Goal: Transaction & Acquisition: Purchase product/service

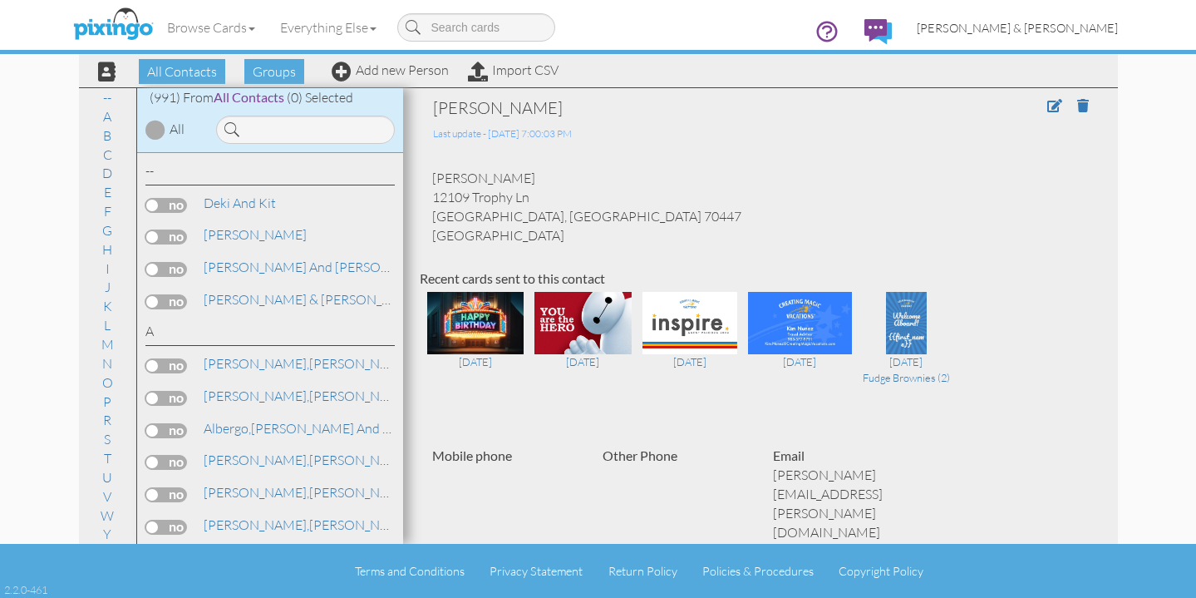
click at [1066, 18] on link "[PERSON_NAME] & [PERSON_NAME]" at bounding box center [1018, 28] width 226 height 42
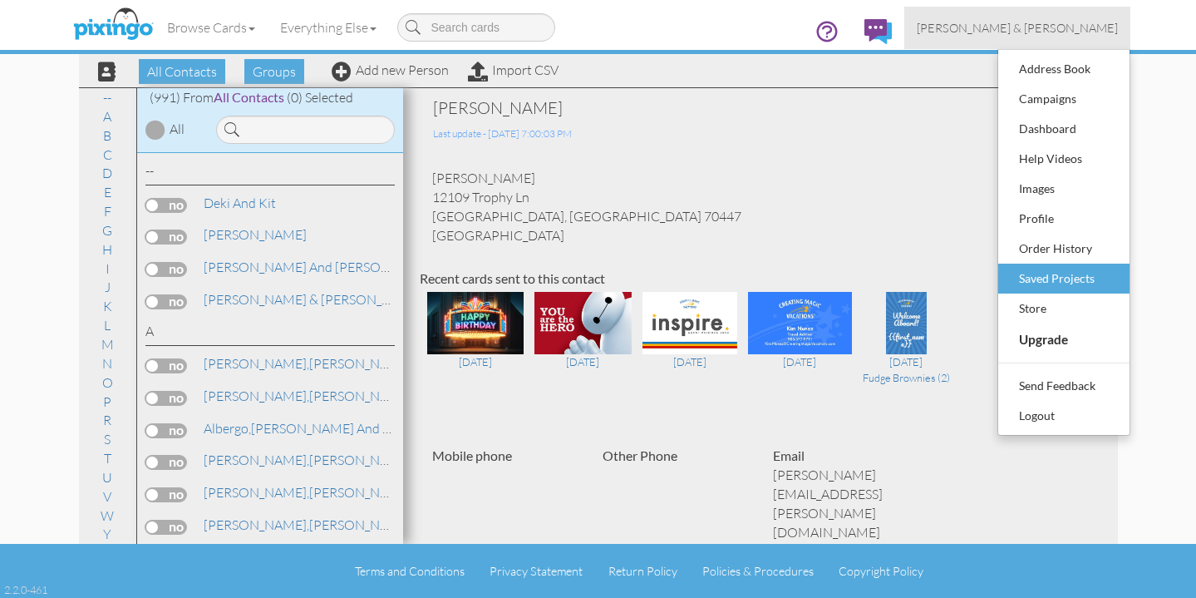
click at [1036, 280] on div "Saved Projects" at bounding box center [1064, 278] width 98 height 25
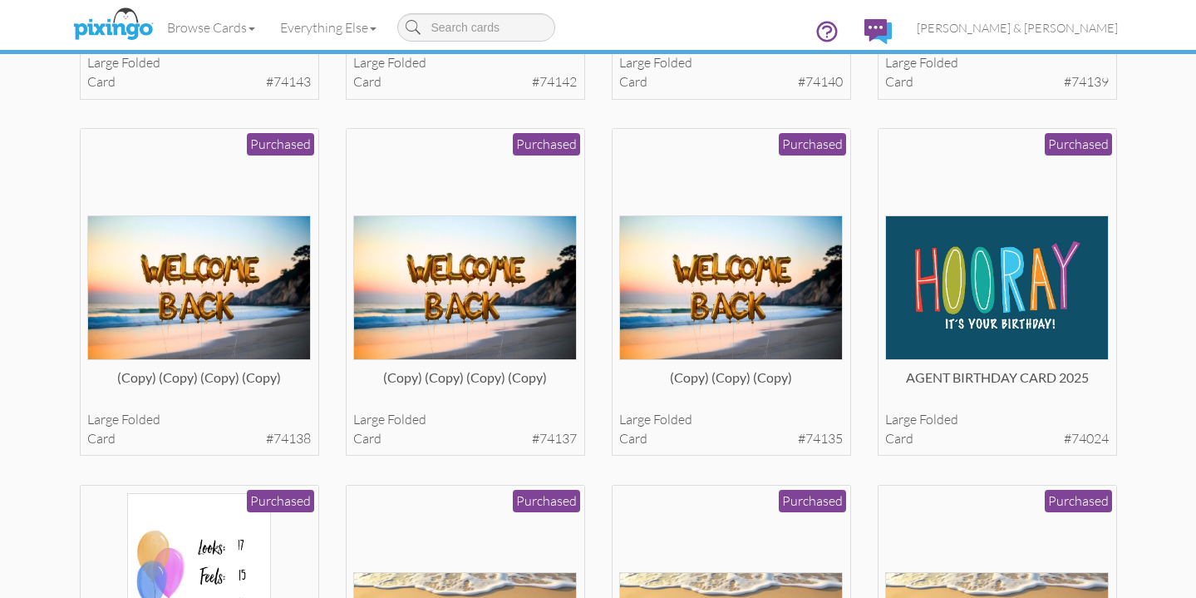
scroll to position [3961, 0]
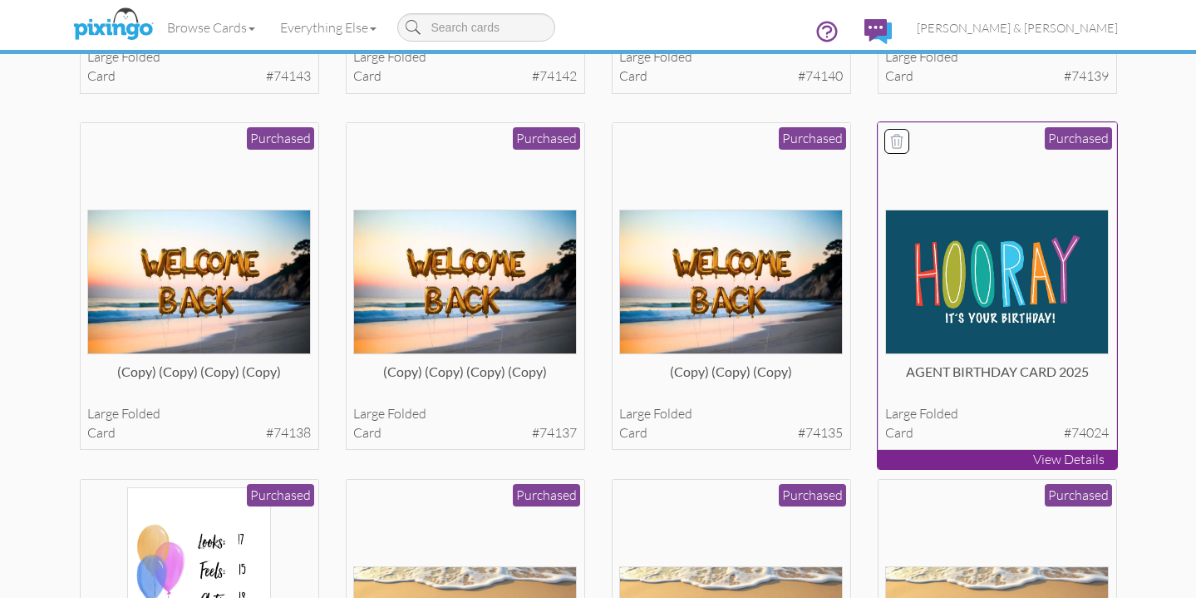
click at [1018, 327] on img at bounding box center [997, 282] width 224 height 144
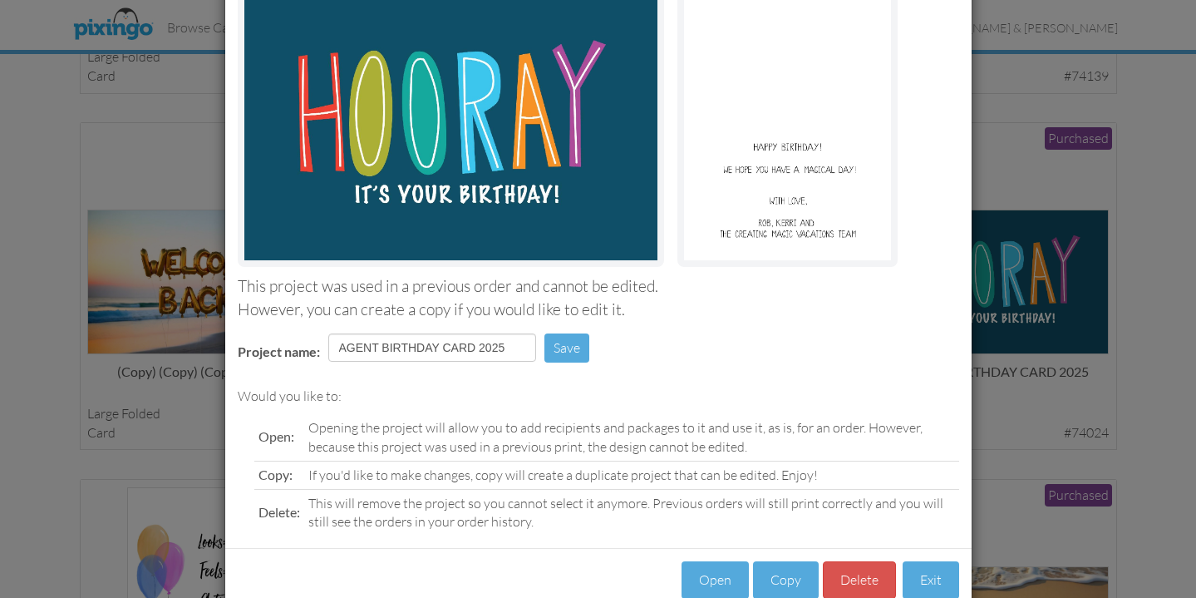
scroll to position [175, 0]
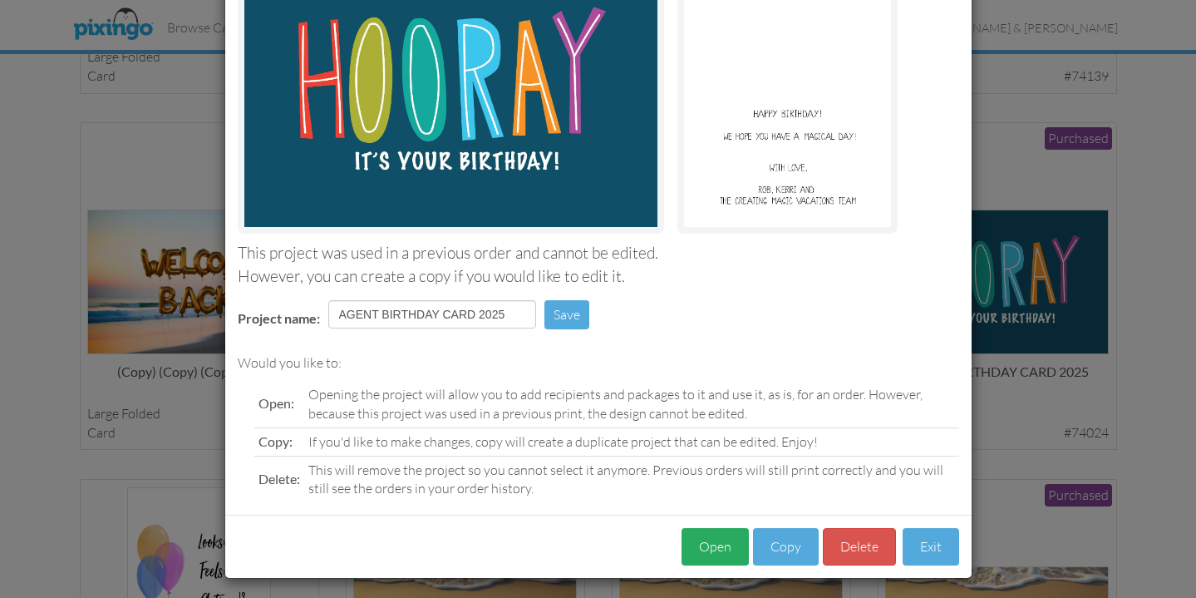
click at [725, 539] on button "Open" at bounding box center [715, 546] width 67 height 37
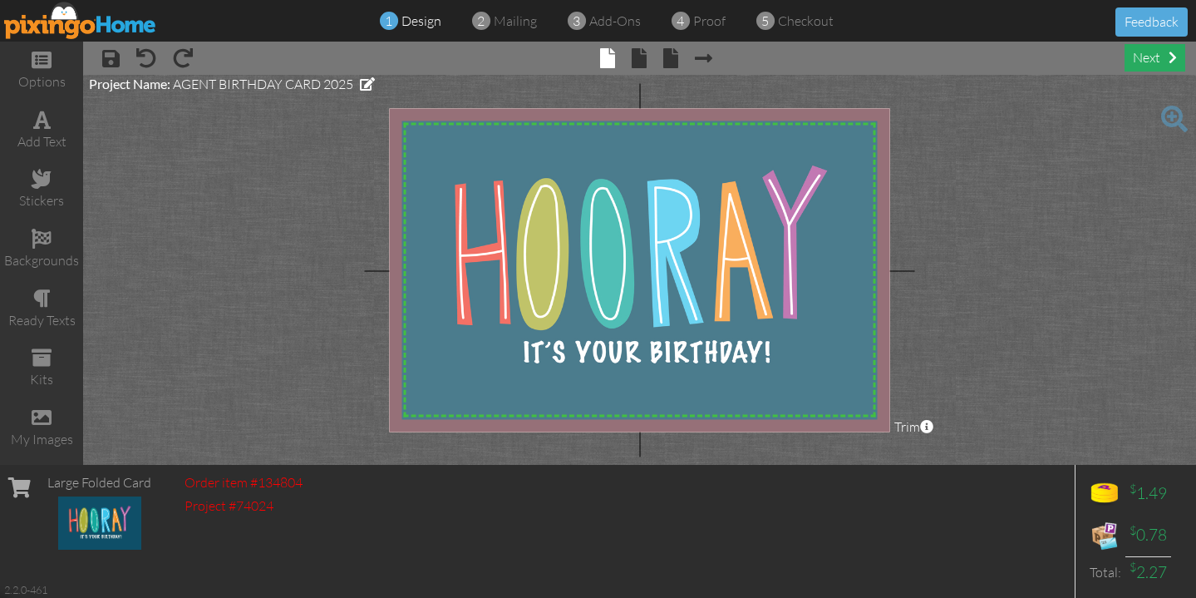
click at [1140, 66] on div "next" at bounding box center [1155, 57] width 61 height 27
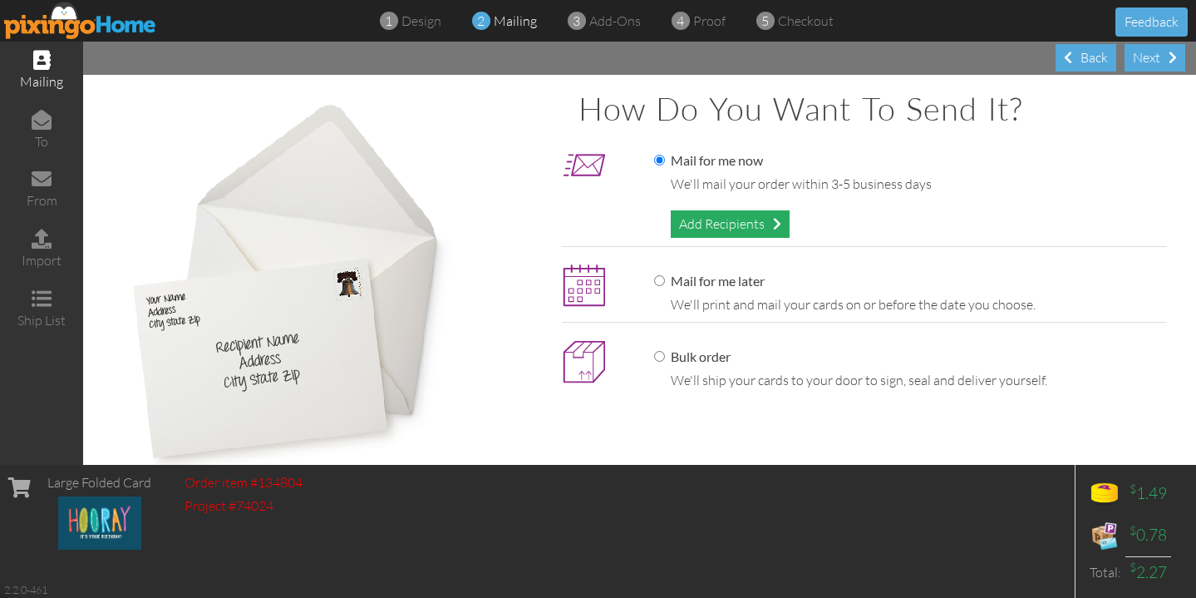
click at [703, 220] on div "Add Recipients" at bounding box center [730, 223] width 119 height 27
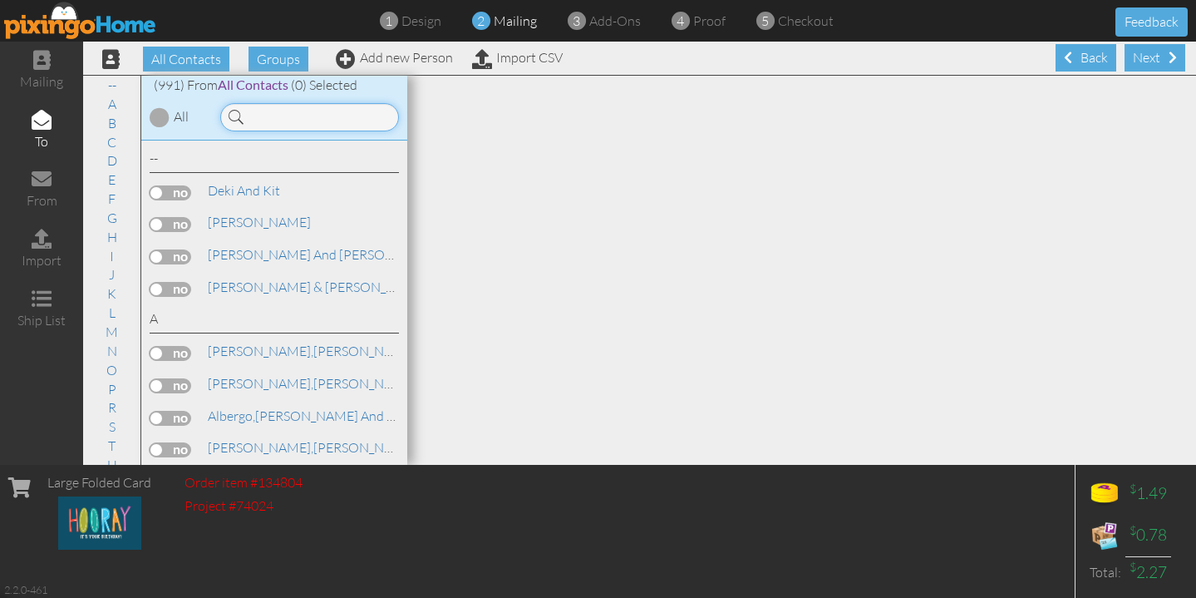
click at [308, 125] on input at bounding box center [309, 117] width 179 height 28
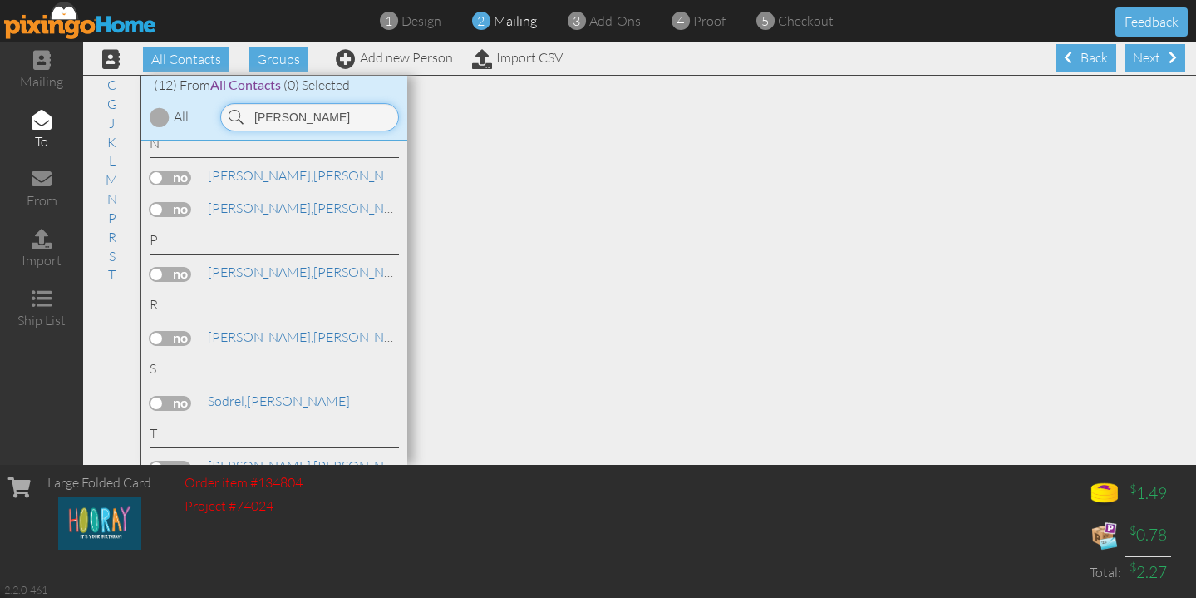
scroll to position [400, 0]
click at [162, 172] on label at bounding box center [171, 179] width 42 height 15
click at [0, 0] on input "checkbox" at bounding box center [0, 0] width 0 height 0
click at [293, 115] on input "[PERSON_NAME]" at bounding box center [309, 117] width 179 height 28
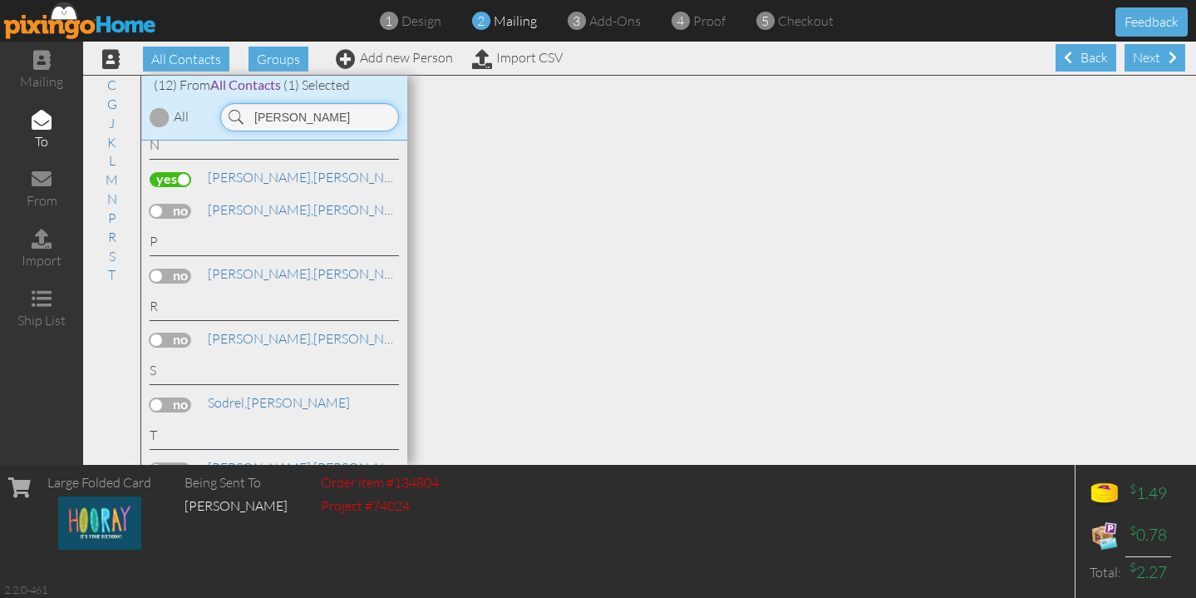
click at [293, 115] on input "[PERSON_NAME]" at bounding box center [309, 117] width 179 height 28
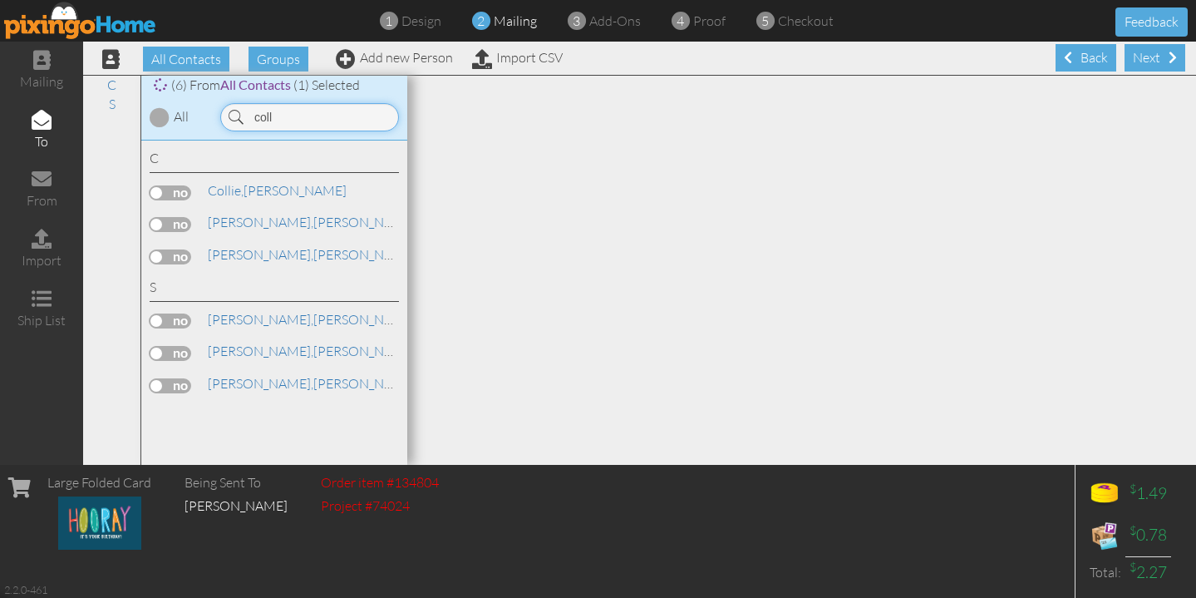
scroll to position [0, 0]
type input "Coll"
drag, startPoint x: 285, startPoint y: 144, endPoint x: 190, endPoint y: 359, distance: 235.6
click at [190, 359] on div "C [PERSON_NAME], [PERSON_NAME]" at bounding box center [274, 303] width 266 height 325
click at [175, 346] on label at bounding box center [171, 353] width 42 height 15
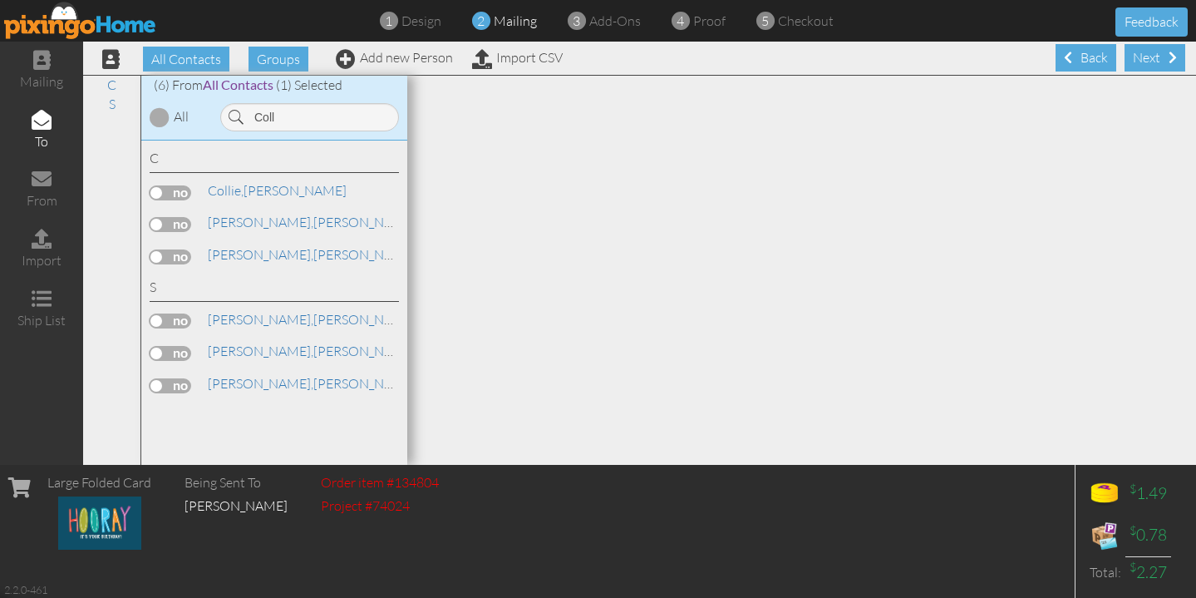
click at [0, 0] on input "checkbox" at bounding box center [0, 0] width 0 height 0
click at [234, 345] on span "[PERSON_NAME]," at bounding box center [261, 351] width 106 height 17
click at [250, 376] on span "[PERSON_NAME]," at bounding box center [261, 383] width 106 height 17
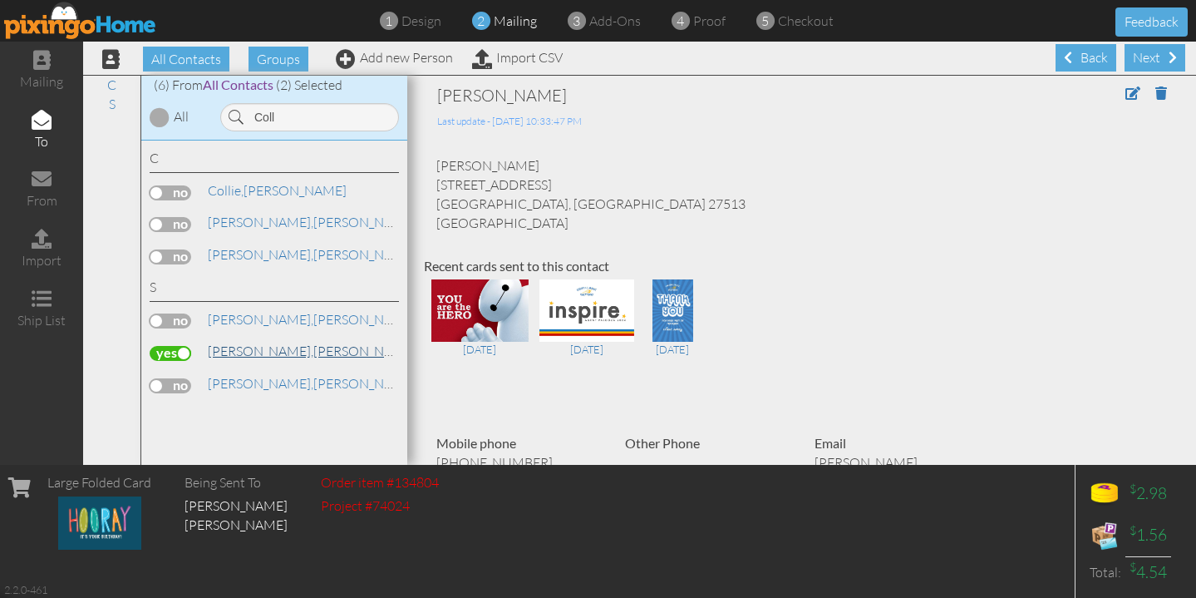
click at [254, 343] on span "[PERSON_NAME]," at bounding box center [261, 351] width 106 height 17
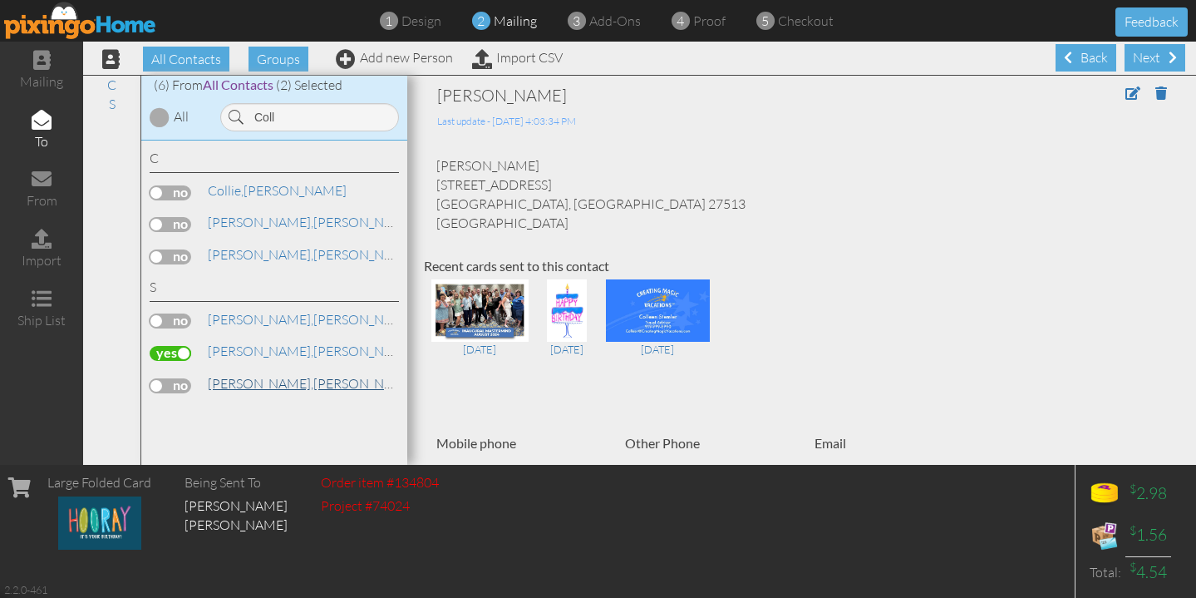
click at [251, 375] on span "[PERSON_NAME]," at bounding box center [261, 383] width 106 height 17
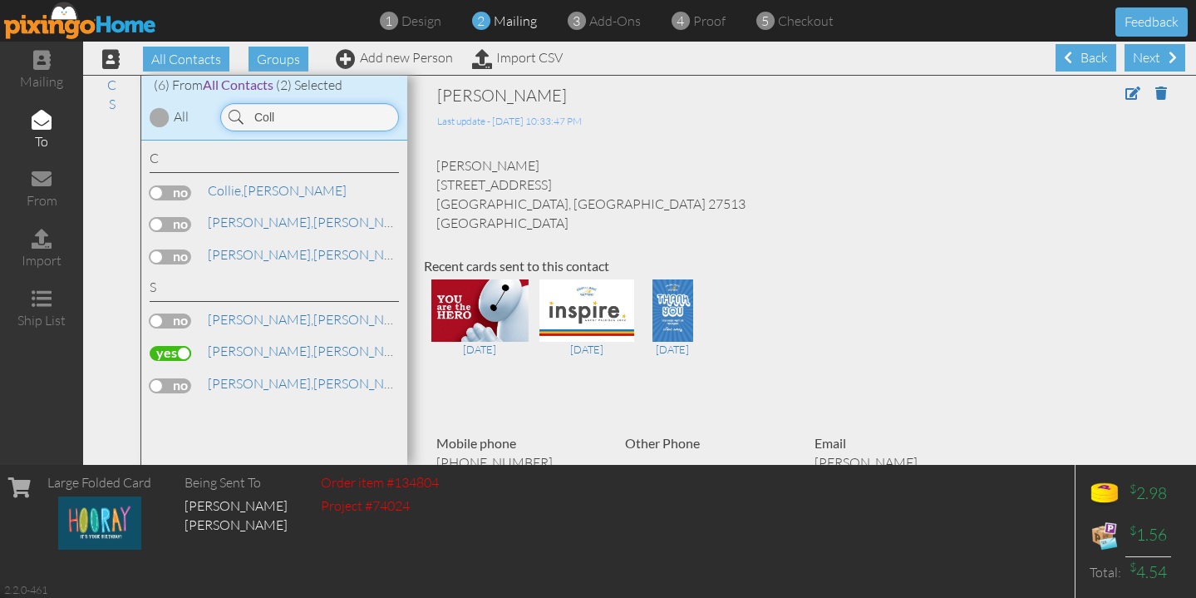
click at [308, 126] on input "Coll" at bounding box center [309, 117] width 179 height 28
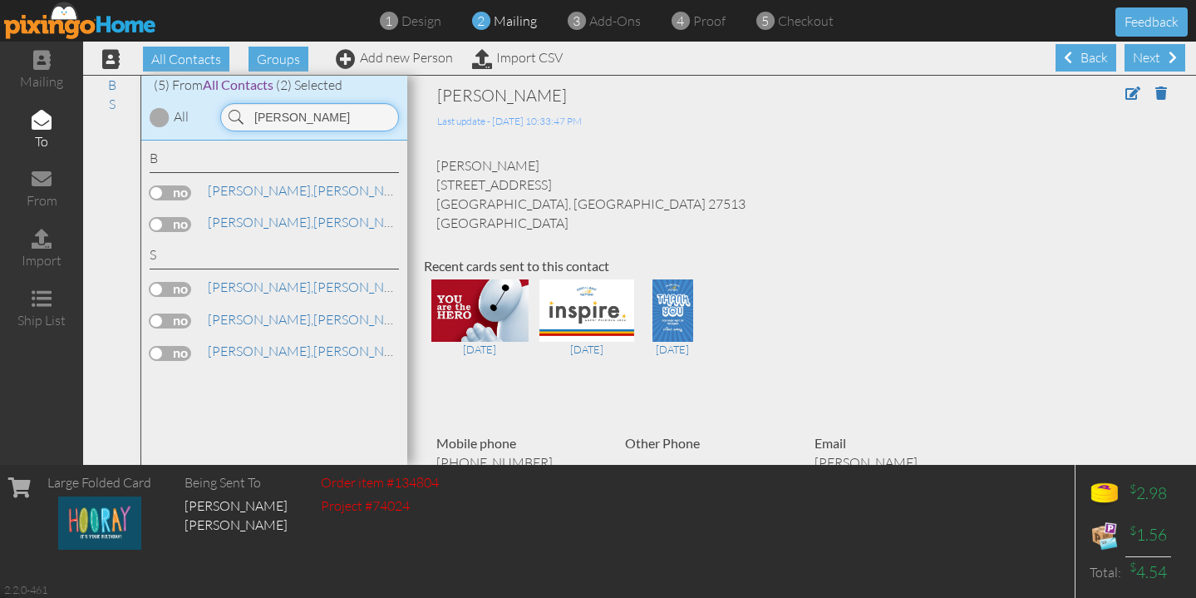
type input "[PERSON_NAME]"
drag, startPoint x: 299, startPoint y: 144, endPoint x: 160, endPoint y: 288, distance: 199.9
click at [160, 288] on label at bounding box center [171, 289] width 42 height 15
click at [0, 0] on input "checkbox" at bounding box center [0, 0] width 0 height 0
click at [243, 287] on span "[PERSON_NAME]," at bounding box center [261, 287] width 106 height 17
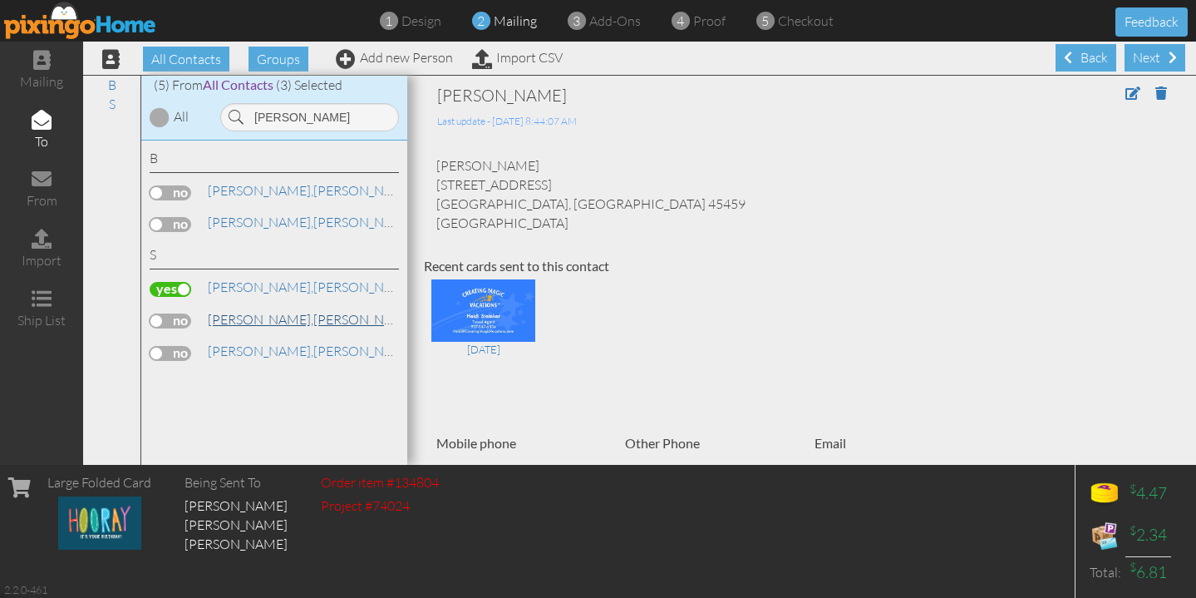
click at [249, 318] on span "[PERSON_NAME]," at bounding box center [261, 319] width 106 height 17
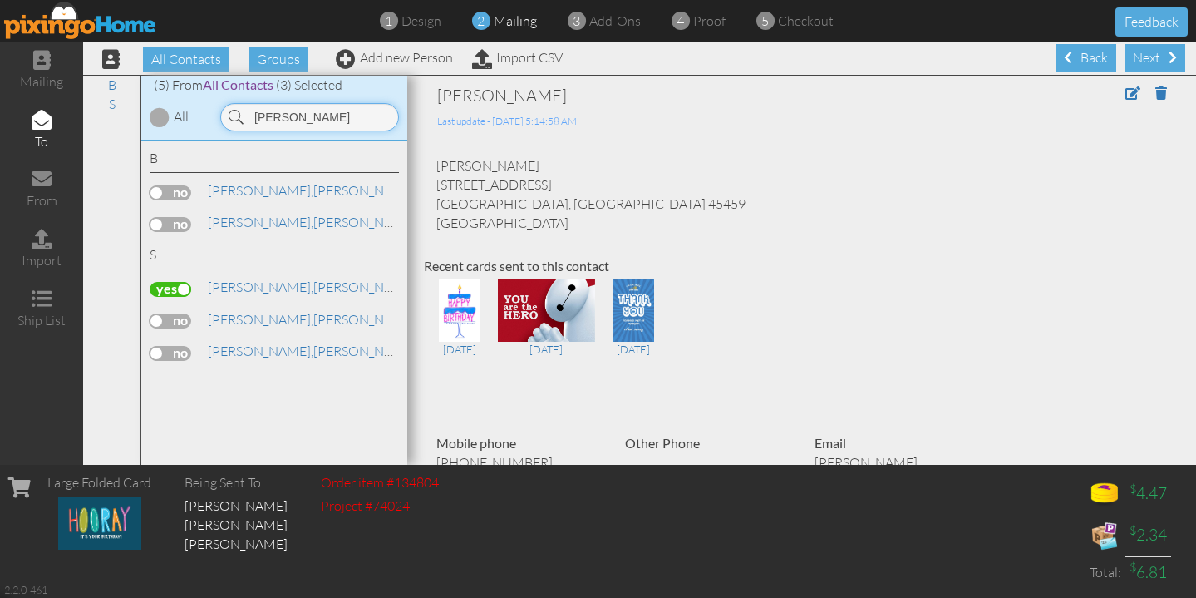
click at [290, 117] on input "[PERSON_NAME]" at bounding box center [309, 117] width 179 height 28
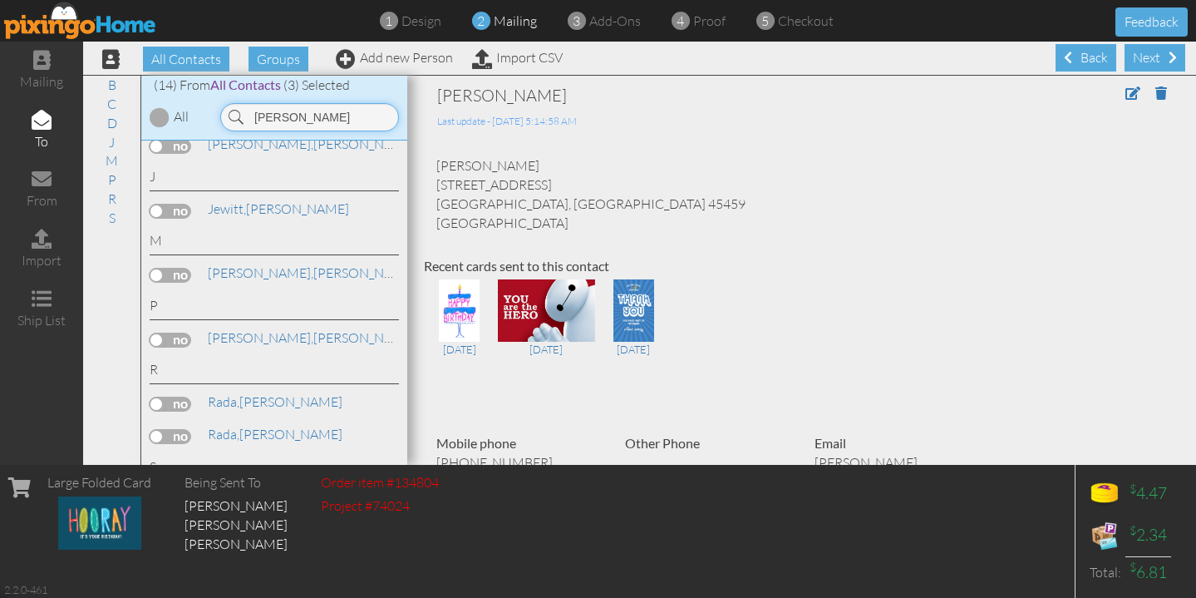
scroll to position [341, 0]
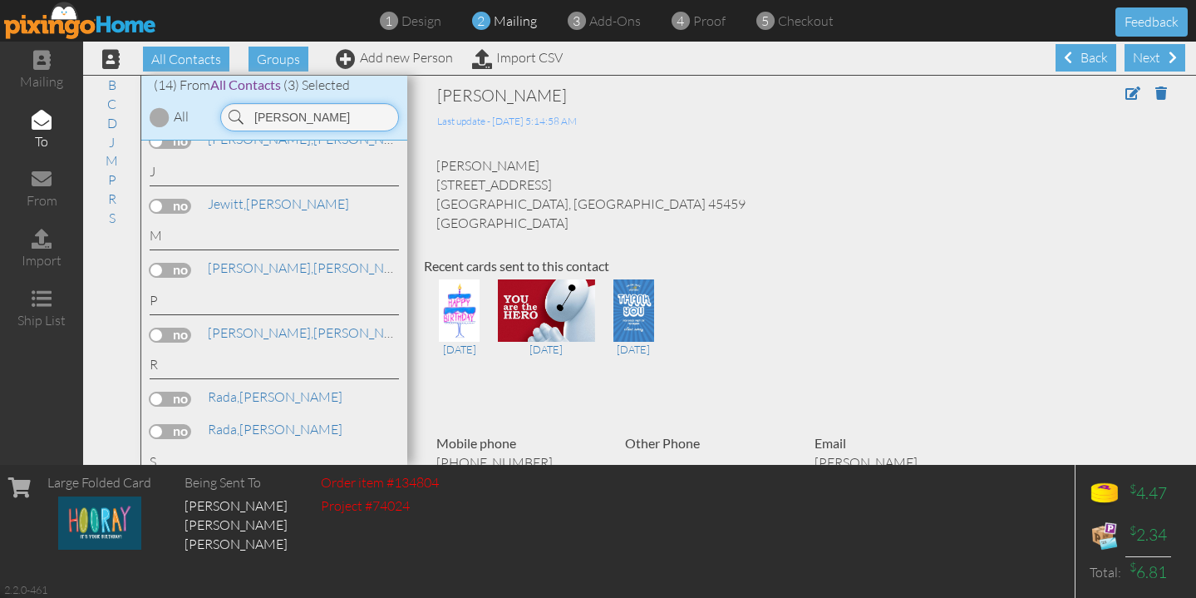
type input "[PERSON_NAME]"
click at [174, 328] on label at bounding box center [171, 335] width 42 height 15
click at [0, 0] on input "checkbox" at bounding box center [0, 0] width 0 height 0
click at [292, 113] on input "[PERSON_NAME]" at bounding box center [309, 117] width 179 height 28
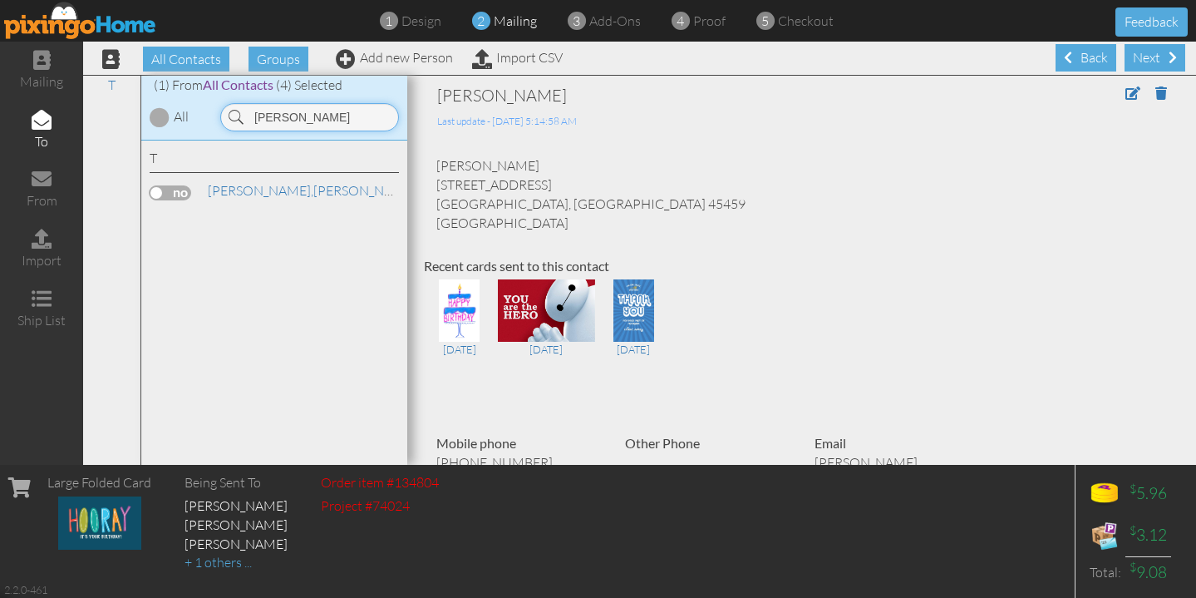
scroll to position [0, 0]
type input "[PERSON_NAME]"
drag, startPoint x: 274, startPoint y: 143, endPoint x: 175, endPoint y: 184, distance: 107.0
click at [175, 185] on label at bounding box center [171, 192] width 42 height 15
click at [0, 0] on input "checkbox" at bounding box center [0, 0] width 0 height 0
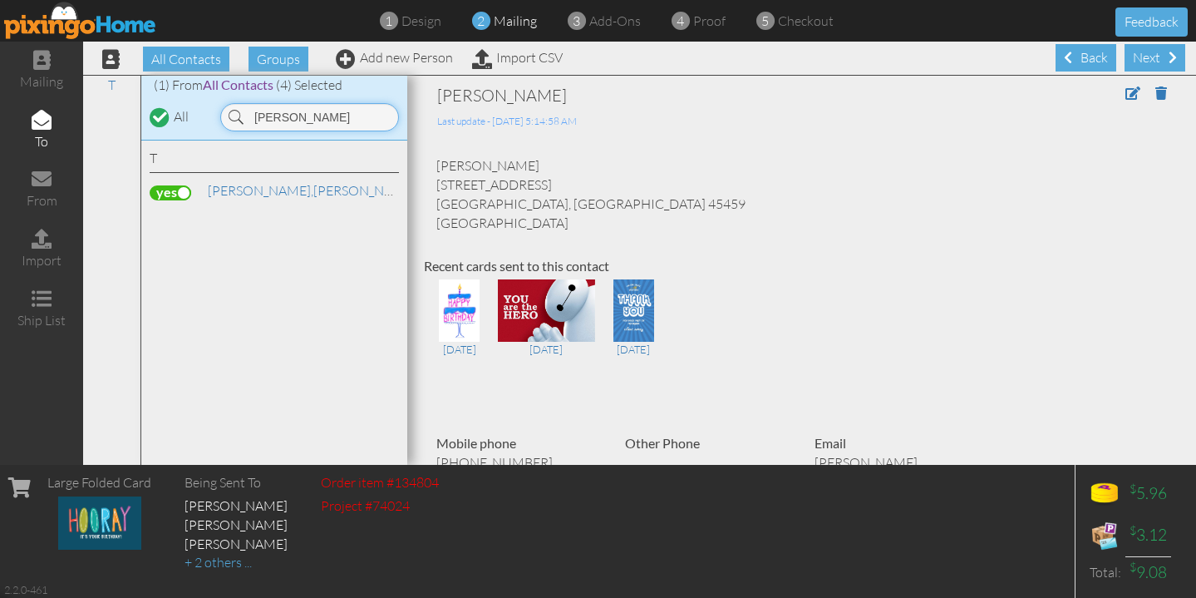
click at [290, 115] on input "[PERSON_NAME]" at bounding box center [309, 117] width 179 height 28
type input "len ca"
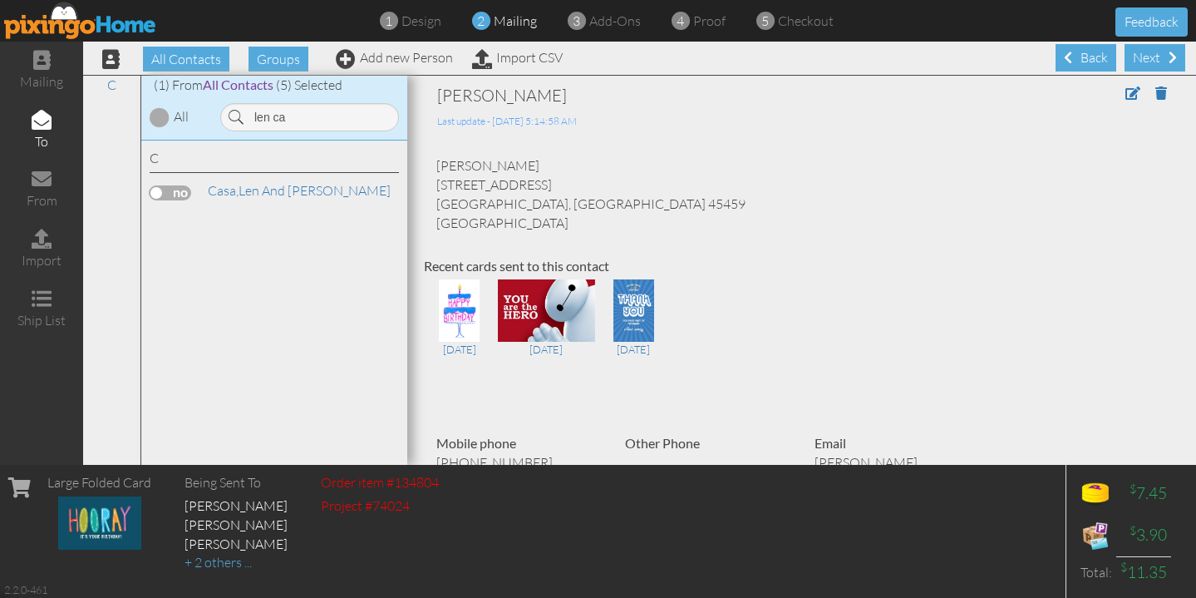
click at [162, 187] on label at bounding box center [171, 192] width 42 height 15
click at [0, 0] on input "checkbox" at bounding box center [0, 0] width 0 height 0
click at [290, 118] on input "len ca" at bounding box center [309, 117] width 179 height 28
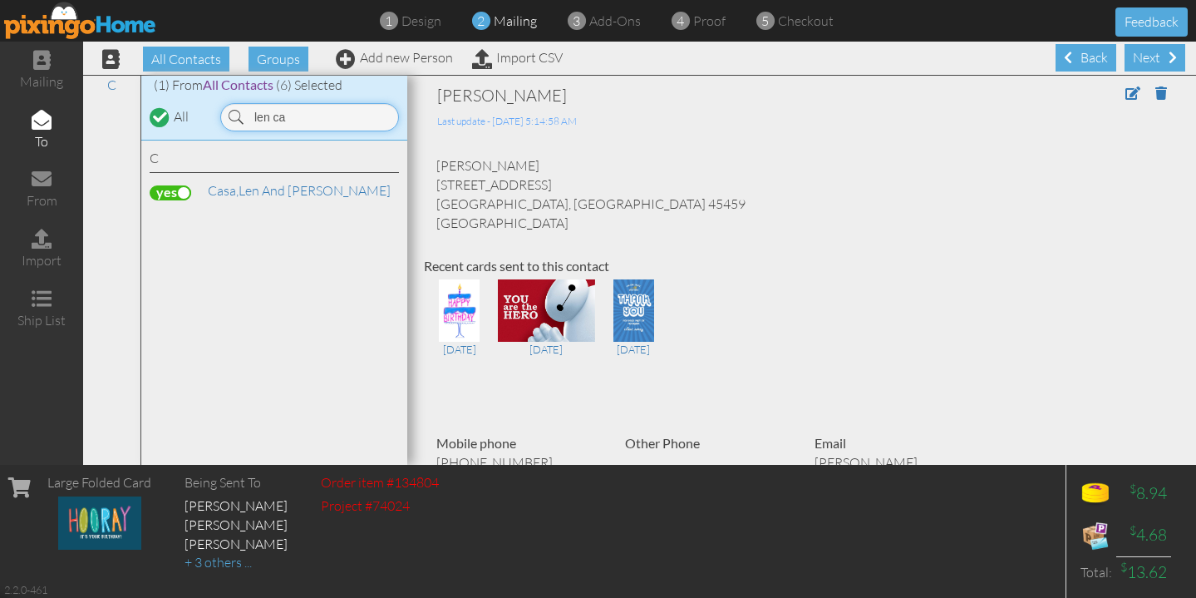
click at [290, 118] on input "len ca" at bounding box center [309, 117] width 179 height 28
type input "[PERSON_NAME]"
drag, startPoint x: 288, startPoint y: 144, endPoint x: 253, endPoint y: 189, distance: 57.4
click at [253, 189] on span "[PERSON_NAME]," at bounding box center [261, 190] width 106 height 17
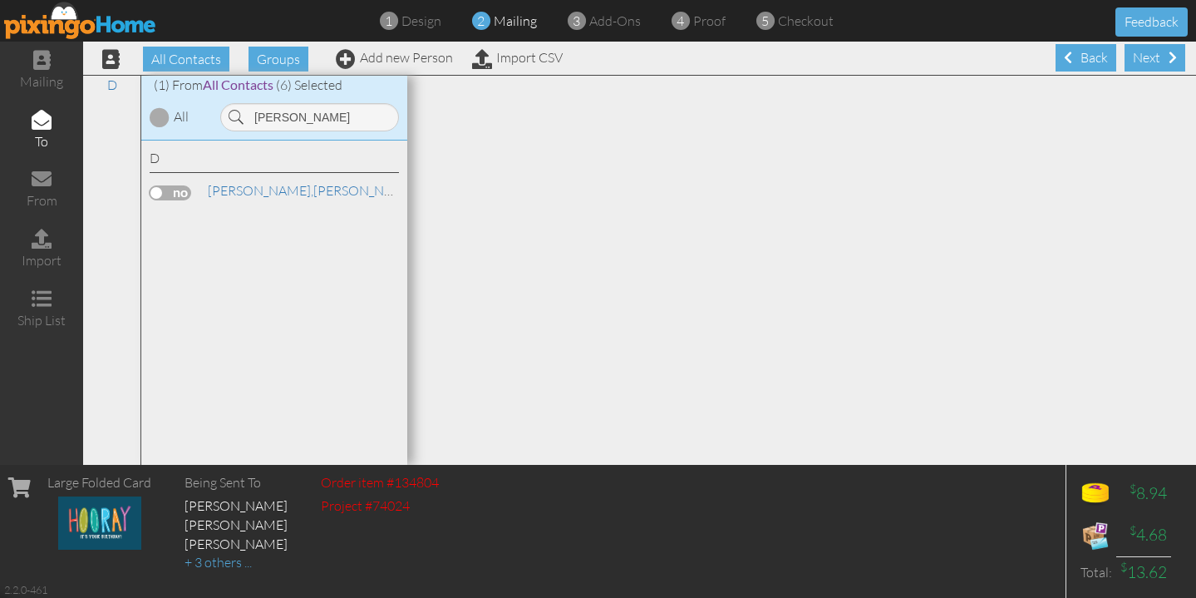
click at [160, 185] on label at bounding box center [171, 192] width 42 height 15
click at [0, 0] on input "checkbox" at bounding box center [0, 0] width 0 height 0
click at [310, 126] on input "[PERSON_NAME]" at bounding box center [309, 117] width 179 height 28
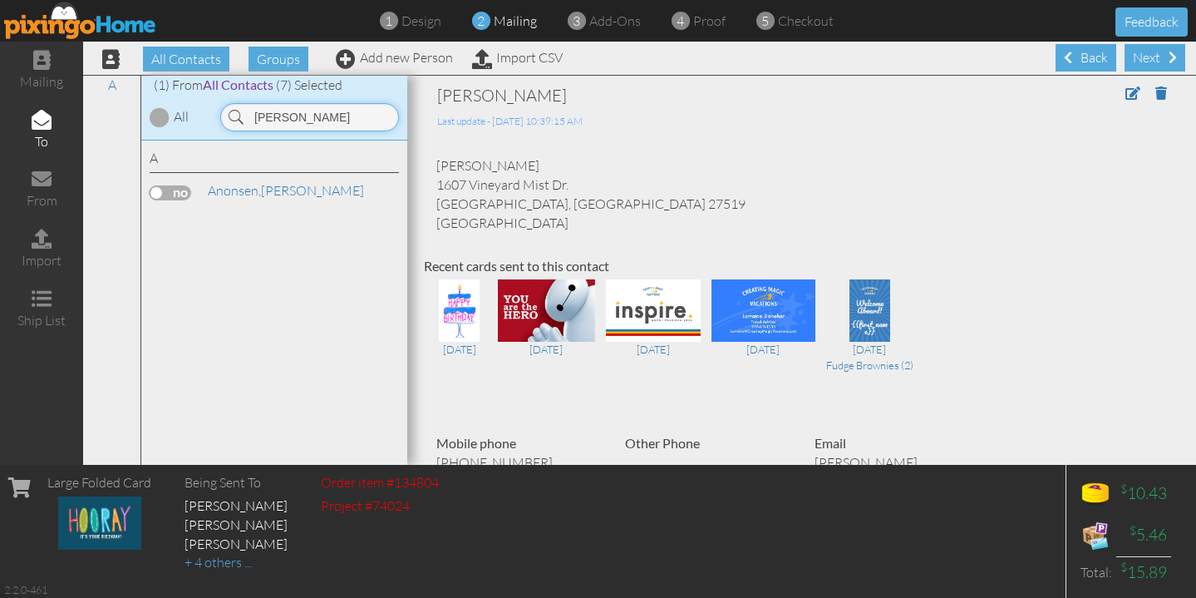
type input "[PERSON_NAME]"
click at [169, 193] on label at bounding box center [171, 192] width 42 height 15
click at [0, 0] on input "checkbox" at bounding box center [0, 0] width 0 height 0
click at [304, 124] on input "[PERSON_NAME]" at bounding box center [309, 117] width 179 height 28
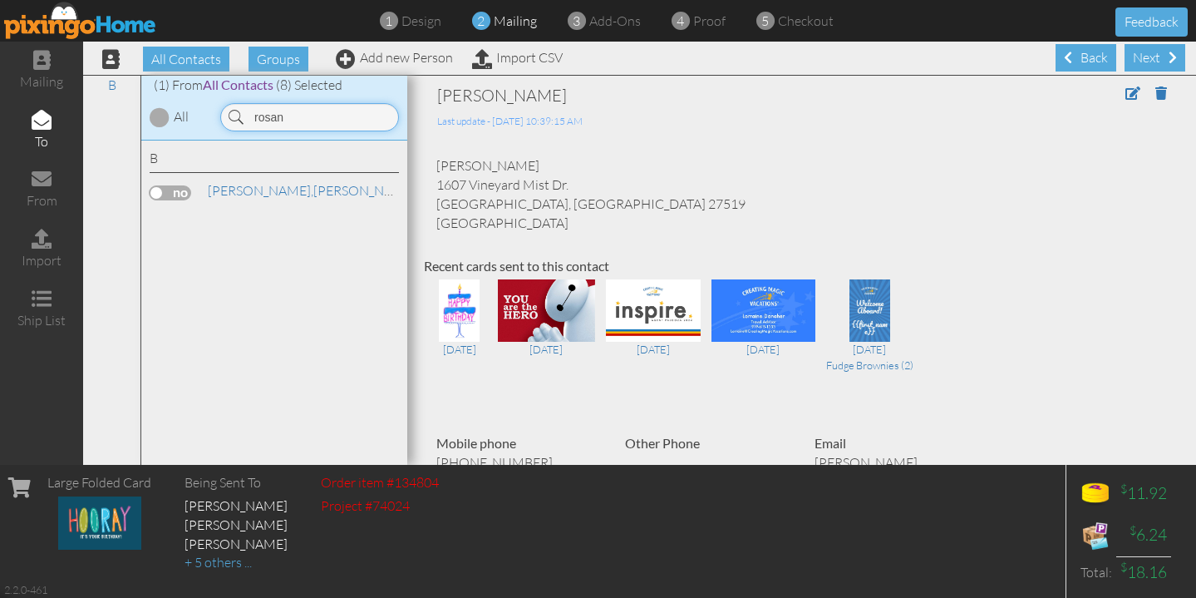
type input "rosan"
click at [177, 189] on label at bounding box center [171, 192] width 42 height 15
click at [0, 0] on input "checkbox" at bounding box center [0, 0] width 0 height 0
click at [330, 116] on input "rosan" at bounding box center [309, 117] width 179 height 28
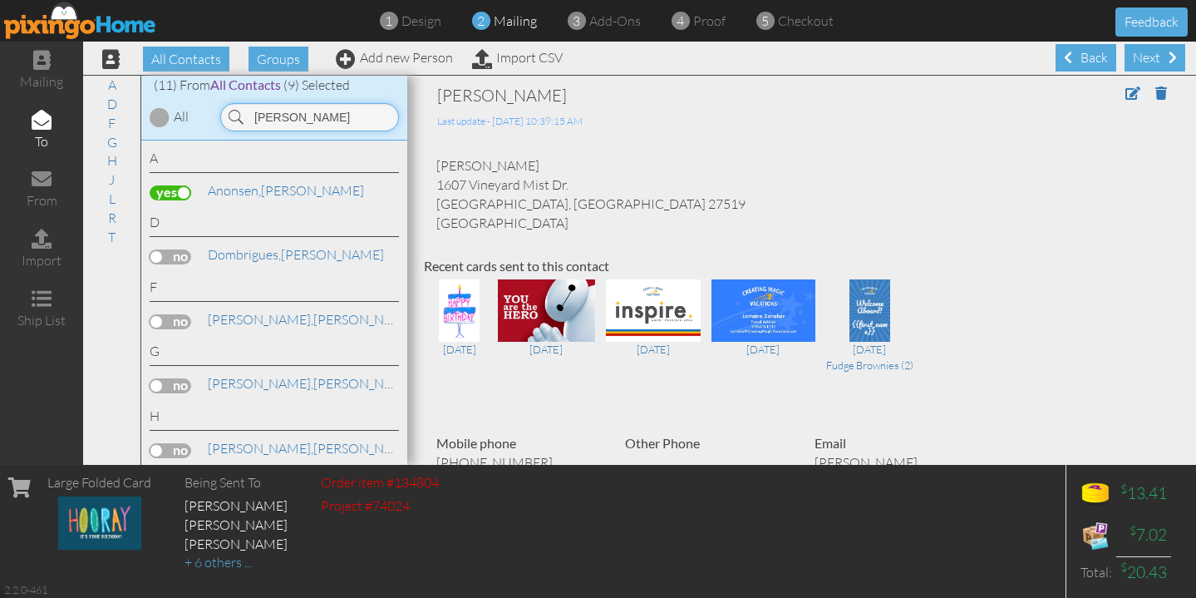
type input "[PERSON_NAME]"
drag, startPoint x: 330, startPoint y: 116, endPoint x: 167, endPoint y: 249, distance: 210.9
click at [167, 249] on label at bounding box center [171, 256] width 42 height 15
click at [0, 0] on input "checkbox" at bounding box center [0, 0] width 0 height 0
click at [173, 446] on label at bounding box center [171, 450] width 42 height 15
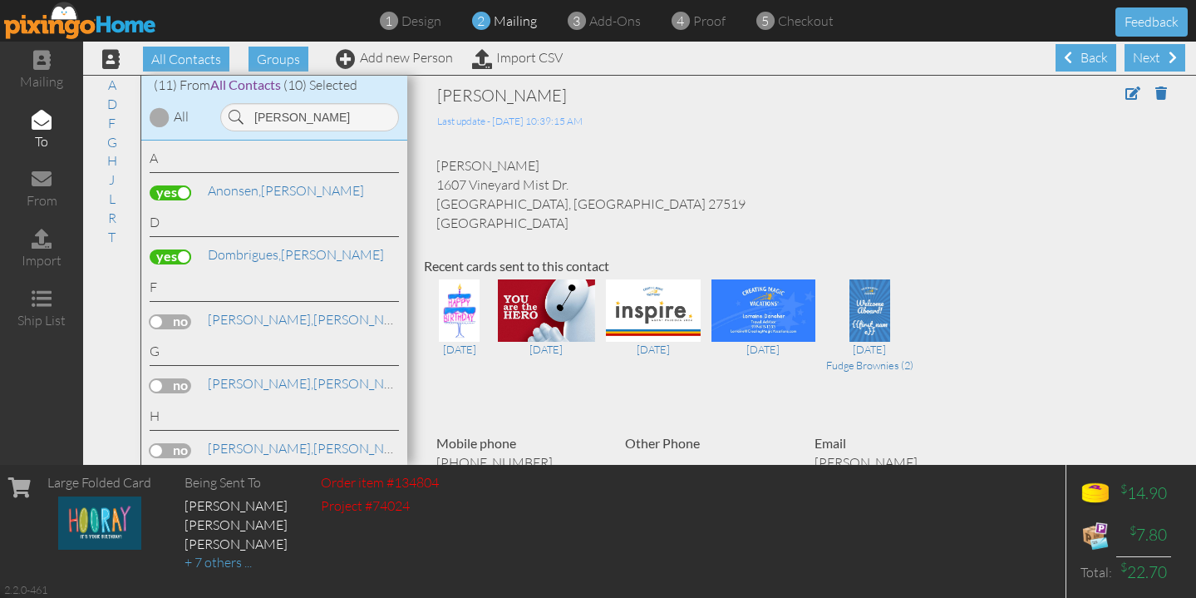
click at [0, 0] on input "checkbox" at bounding box center [0, 0] width 0 height 0
click at [301, 117] on input "[PERSON_NAME]" at bounding box center [309, 117] width 179 height 28
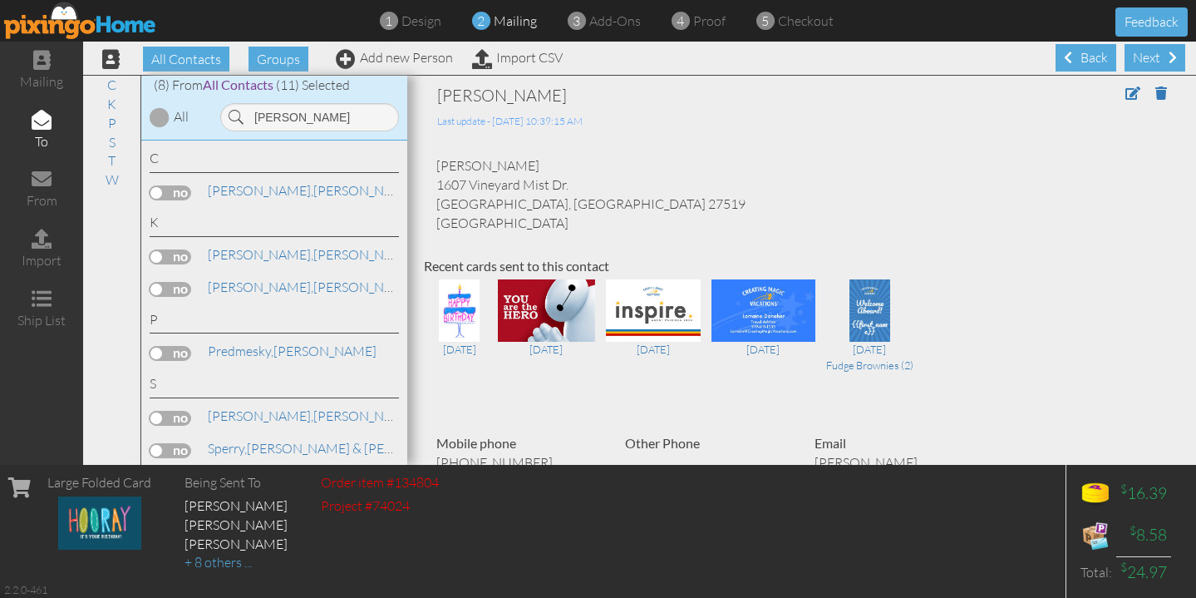
click at [171, 412] on label at bounding box center [171, 418] width 42 height 15
click at [0, 0] on input "checkbox" at bounding box center [0, 0] width 0 height 0
click at [331, 120] on input "[PERSON_NAME]" at bounding box center [309, 117] width 179 height 28
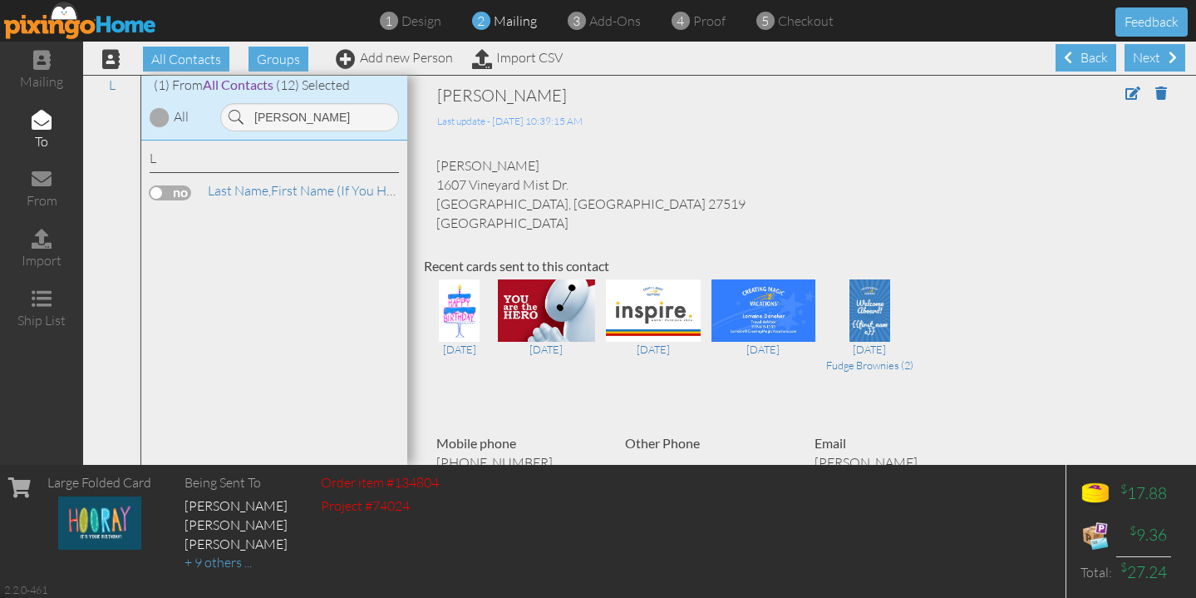
click at [324, 132] on div "(1) From All Contacts (12) Selected All [PERSON_NAME]" at bounding box center [274, 108] width 266 height 65
click at [324, 121] on input "[PERSON_NAME]" at bounding box center [309, 117] width 179 height 28
type input "[PERSON_NAME]"
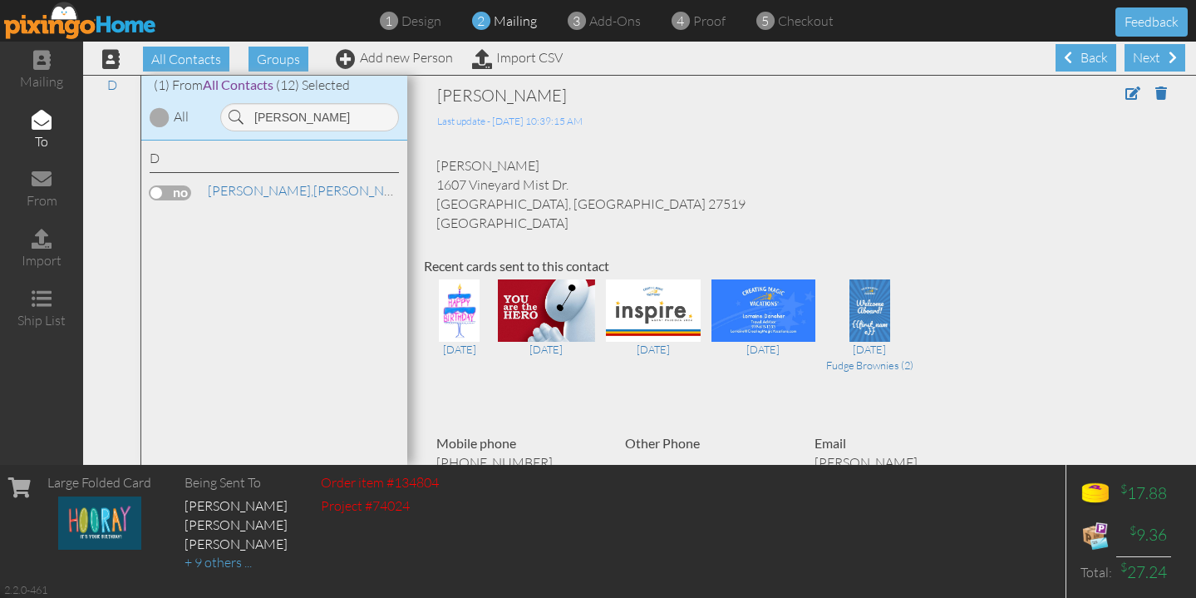
click at [170, 195] on label at bounding box center [171, 192] width 42 height 15
click at [0, 0] on input "checkbox" at bounding box center [0, 0] width 0 height 0
click at [290, 120] on input "[PERSON_NAME]" at bounding box center [309, 117] width 179 height 28
type input "aby"
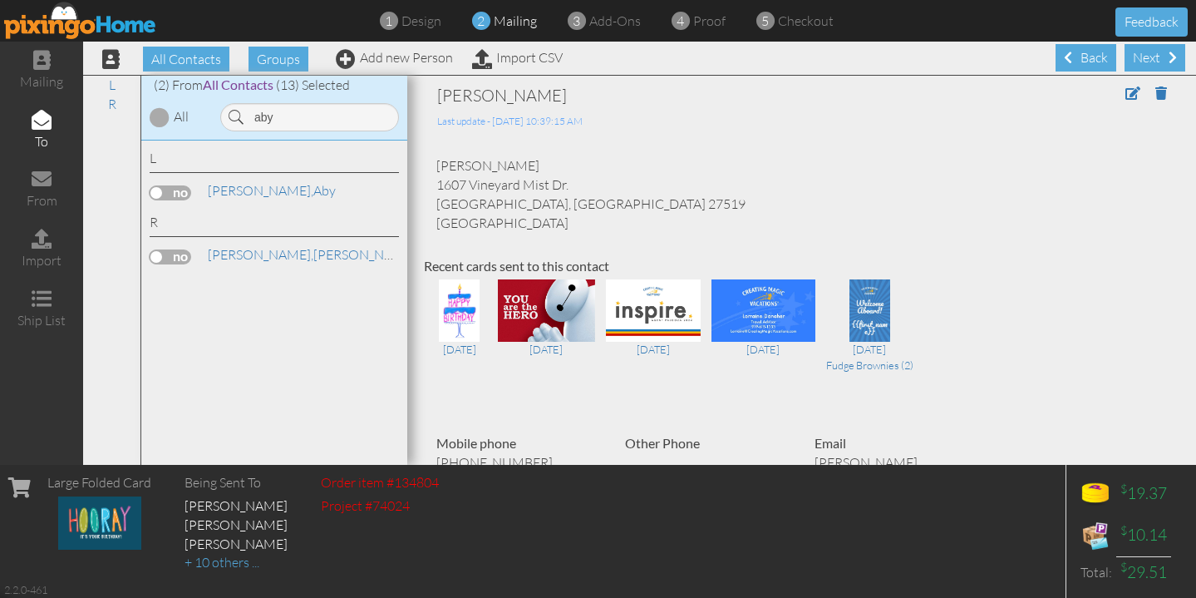
click at [174, 174] on div "L [GEOGRAPHIC_DATA][PERSON_NAME]" at bounding box center [274, 177] width 249 height 57
click at [174, 186] on label at bounding box center [171, 192] width 42 height 15
click at [0, 0] on input "checkbox" at bounding box center [0, 0] width 0 height 0
click at [324, 344] on div "L [GEOGRAPHIC_DATA][PERSON_NAME] R [PERSON_NAME]" at bounding box center [274, 303] width 266 height 325
click at [1015, 165] on div "[PERSON_NAME] 1607 Vineyard Mist Dr. [GEOGRAPHIC_DATA], [GEOGRAPHIC_DATA] 27519…" at bounding box center [802, 194] width 756 height 76
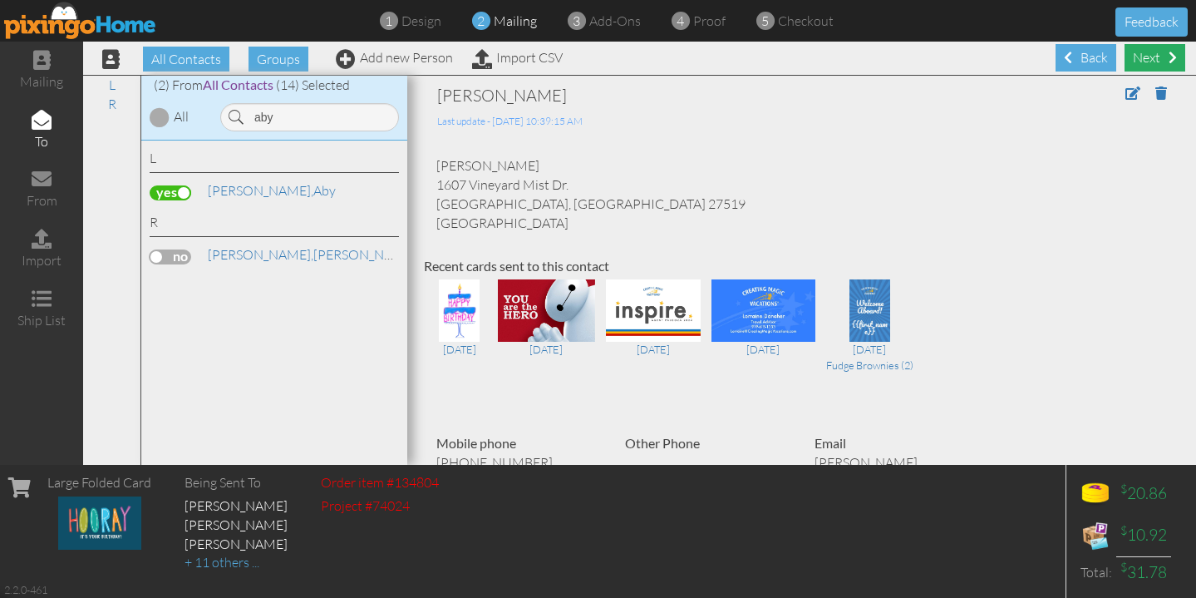
click at [1153, 58] on div "Next" at bounding box center [1155, 57] width 61 height 27
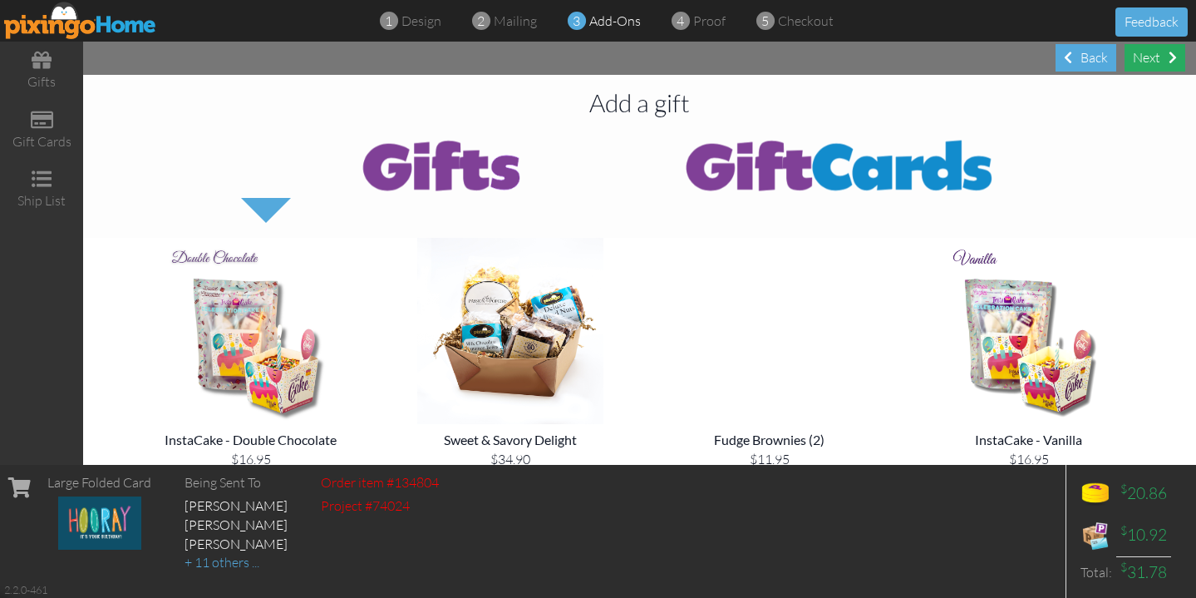
click at [1163, 56] on div "Next" at bounding box center [1155, 57] width 61 height 27
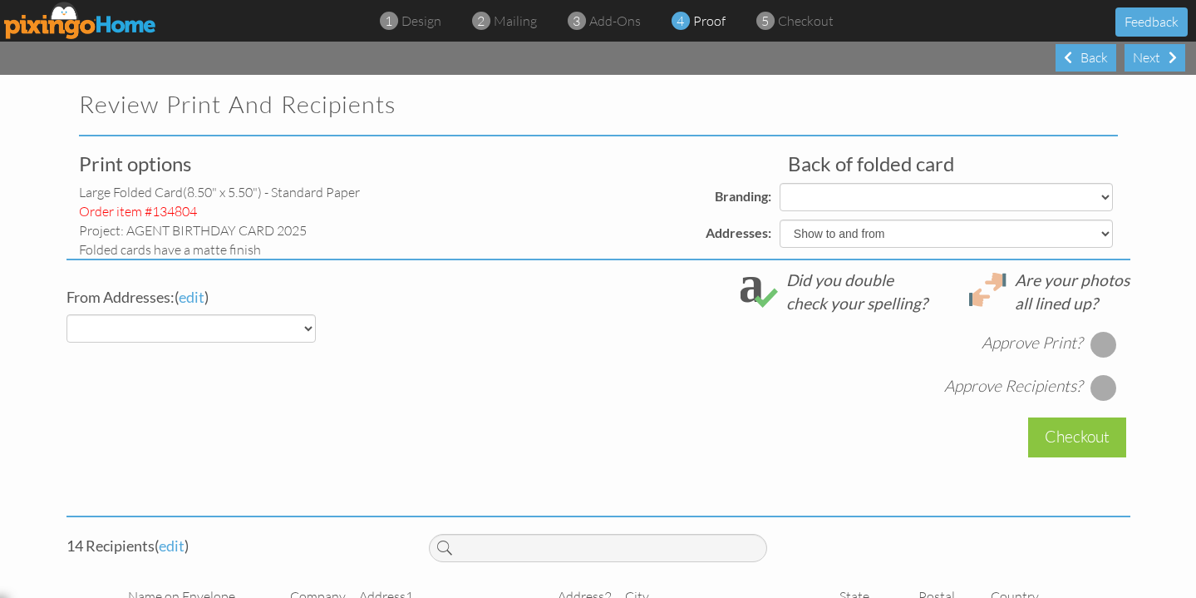
select select "object:30828"
select select "object:30832"
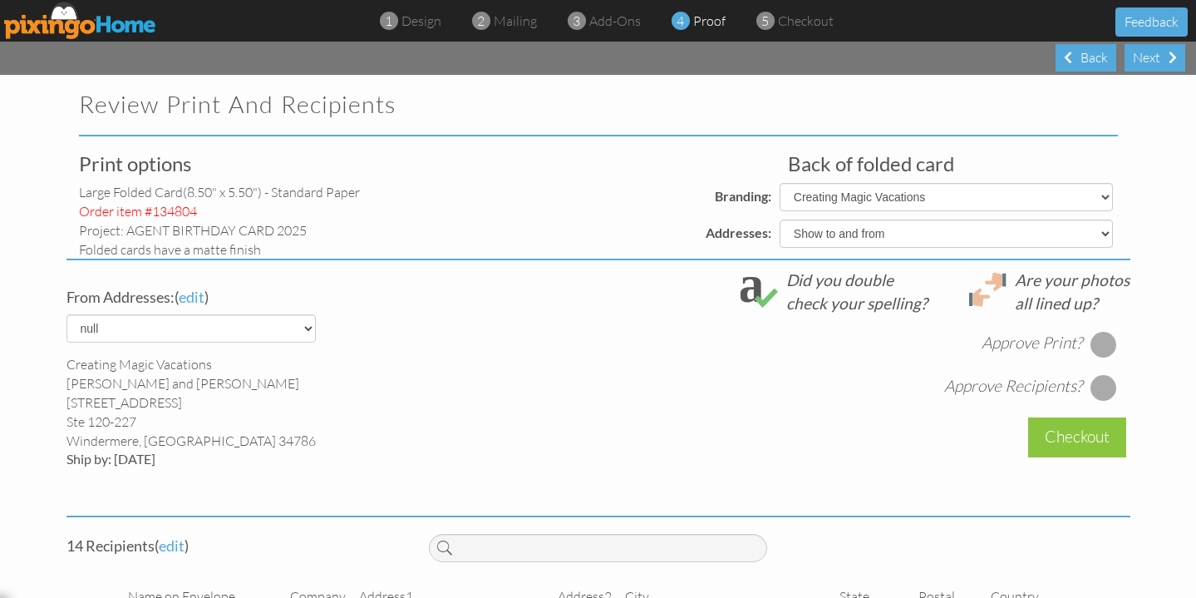
click at [1082, 344] on div "Print options large folded card (8.50" x 5.50") - Standard paper Order item #13…" at bounding box center [599, 499] width 1064 height 693
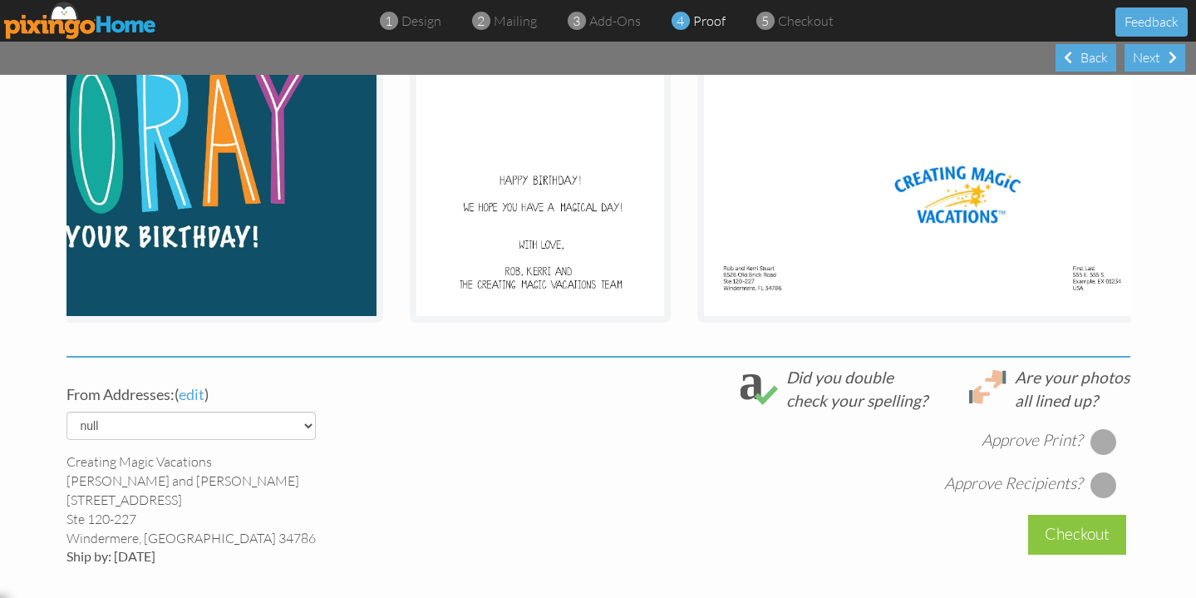
scroll to position [0, 211]
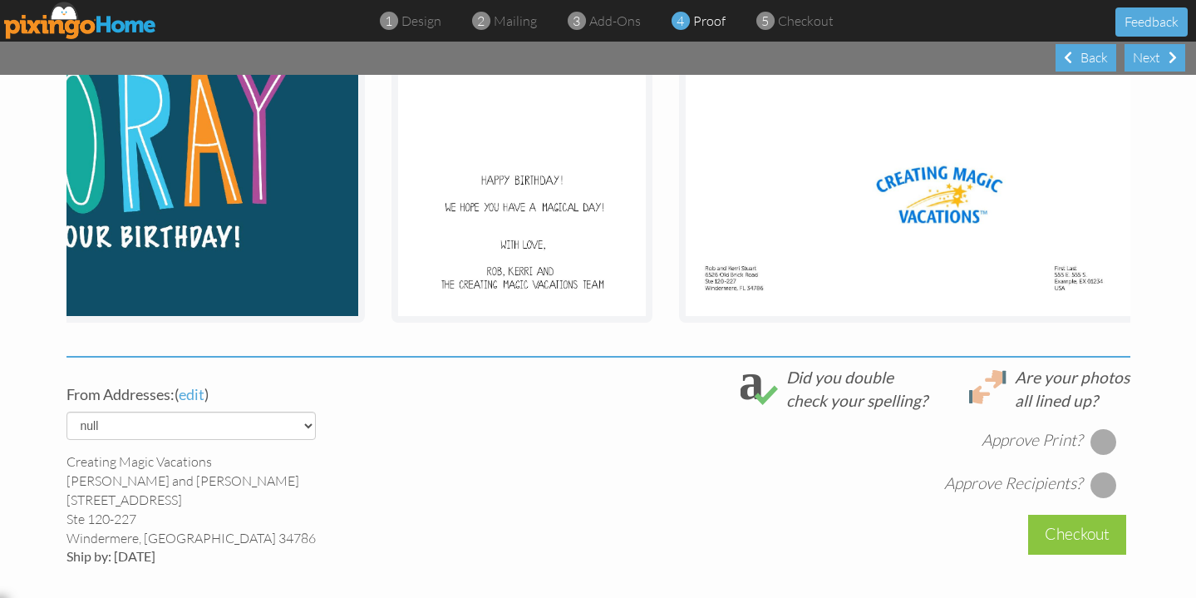
click at [1104, 428] on div at bounding box center [1104, 441] width 27 height 27
click at [1100, 497] on div "From Addresses: ( edit ) default Creating Magic Vacations [PERSON_NAME] and [PE…" at bounding box center [598, 480] width 1089 height 229
click at [1107, 493] on div "From Addresses: ( edit ) default Creating Magic Vacations [PERSON_NAME] and [PE…" at bounding box center [598, 480] width 1089 height 229
click at [1110, 486] on div at bounding box center [1104, 484] width 27 height 27
click at [800, 469] on div "[DATE] 8:44:22 PM Approve Print? [DATE] 8:44:25 PM Approve Recipients?" at bounding box center [779, 455] width 701 height 86
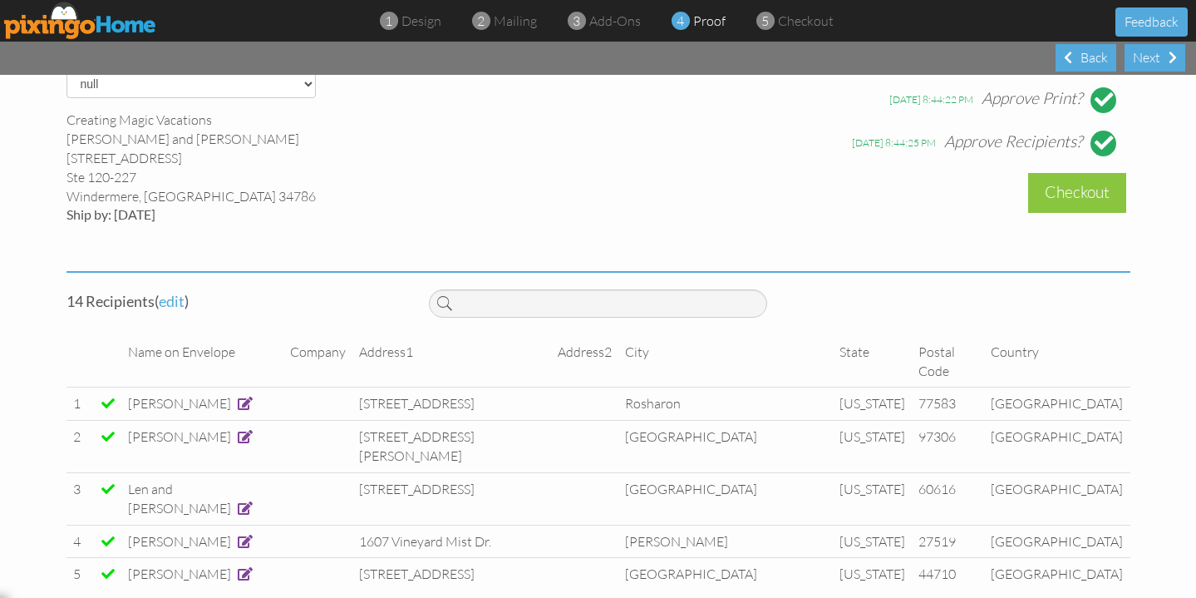
scroll to position [679, 0]
click at [1088, 182] on div "Checkout" at bounding box center [1077, 193] width 98 height 39
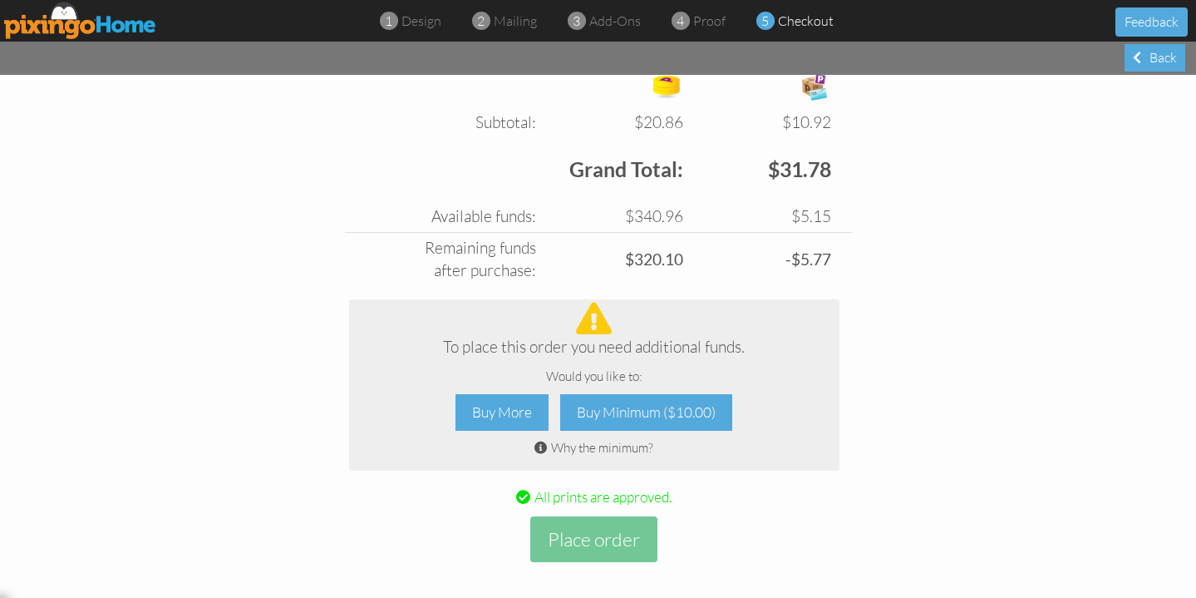
scroll to position [643, 0]
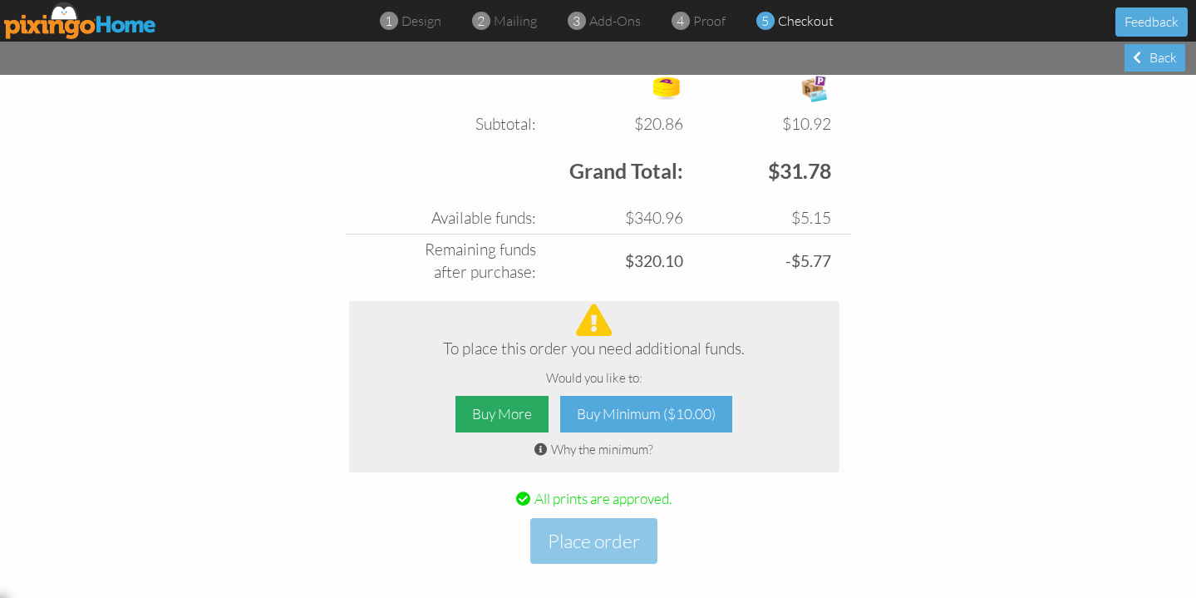
click at [490, 405] on div "Buy More" at bounding box center [502, 414] width 93 height 37
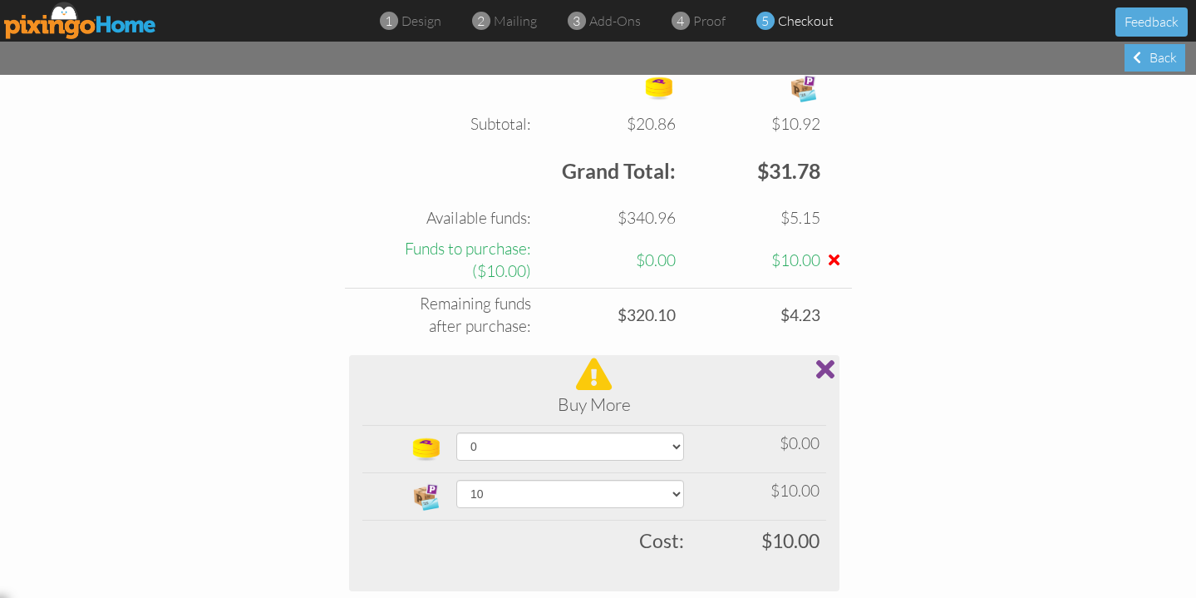
click at [805, 358] on div at bounding box center [594, 374] width 464 height 32
click at [821, 358] on span at bounding box center [825, 369] width 18 height 27
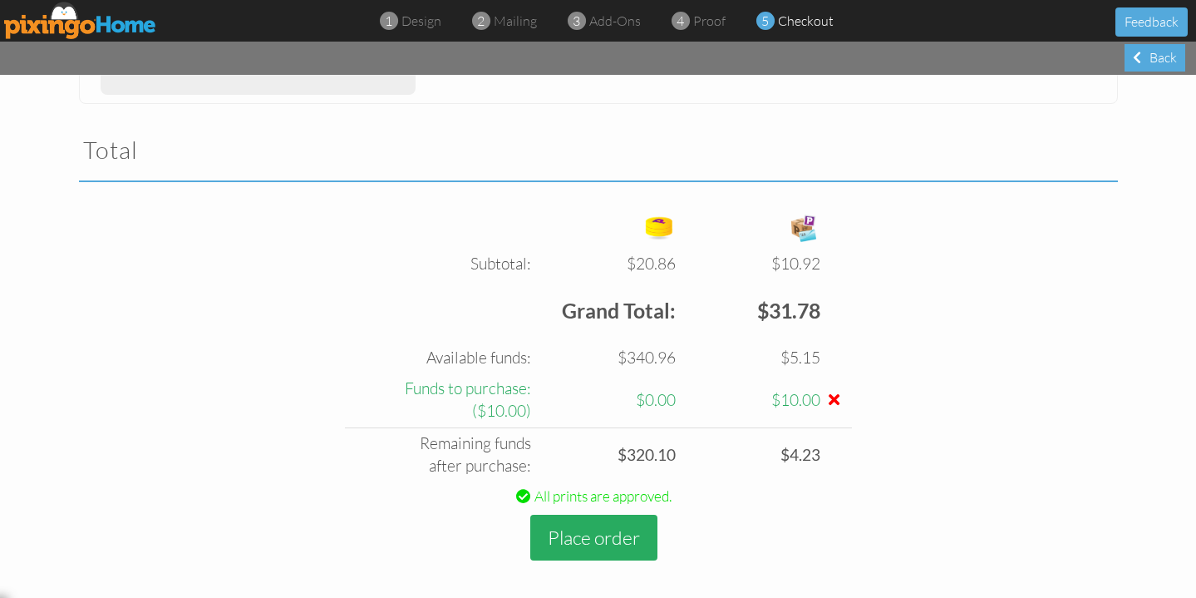
scroll to position [0, 0]
click at [616, 516] on button "Place order" at bounding box center [593, 538] width 127 height 46
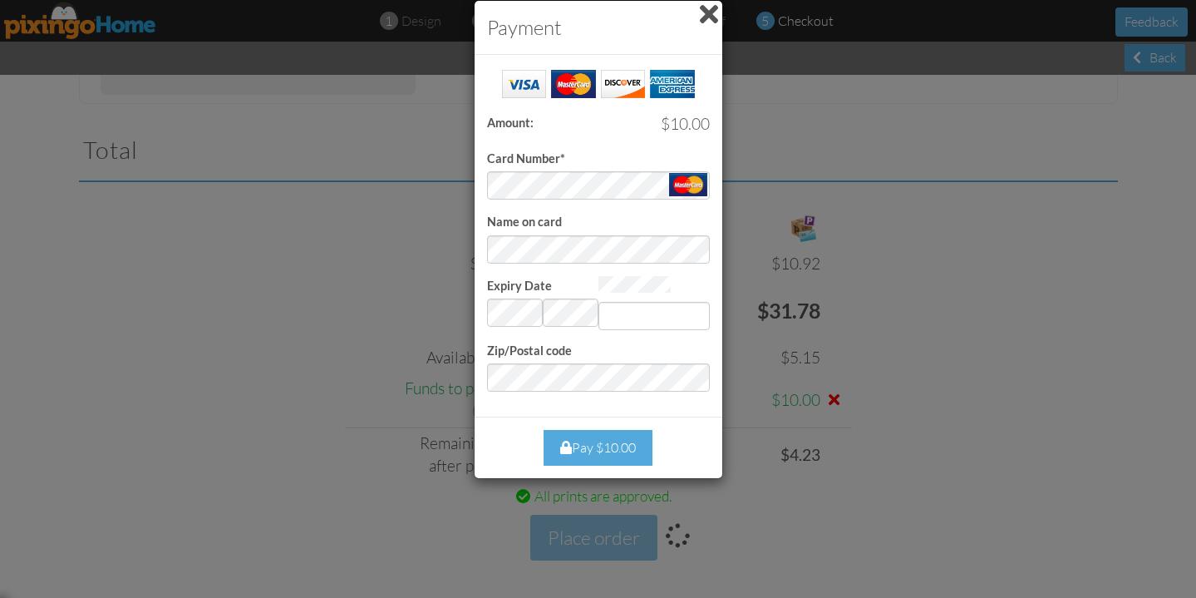
click at [532, 406] on div "Success! Amount: $10.00 Card Number* Name on card Expiry Date Invalid month and…" at bounding box center [599, 236] width 248 height 362
click at [639, 306] on input "Expiry Date" at bounding box center [654, 316] width 111 height 28
paste input "3478"
type input "3478"
click at [652, 306] on input "3478" at bounding box center [654, 316] width 111 height 28
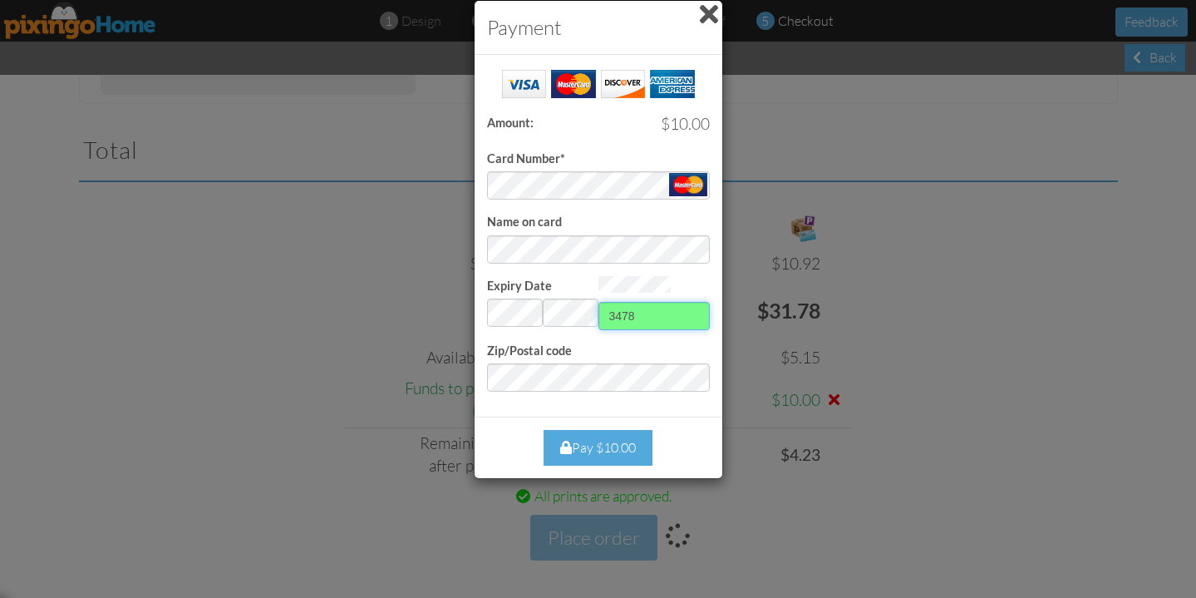
click at [652, 306] on input "3478" at bounding box center [654, 316] width 111 height 28
click at [633, 315] on input "Expiry Date" at bounding box center [654, 316] width 111 height 28
type input "663"
click at [623, 408] on div "Success! Amount: $10.00 Card Number* Name on card Expiry Date Invalid month and…" at bounding box center [599, 236] width 248 height 362
drag, startPoint x: 647, startPoint y: 32, endPoint x: 647, endPoint y: 52, distance: 20.0
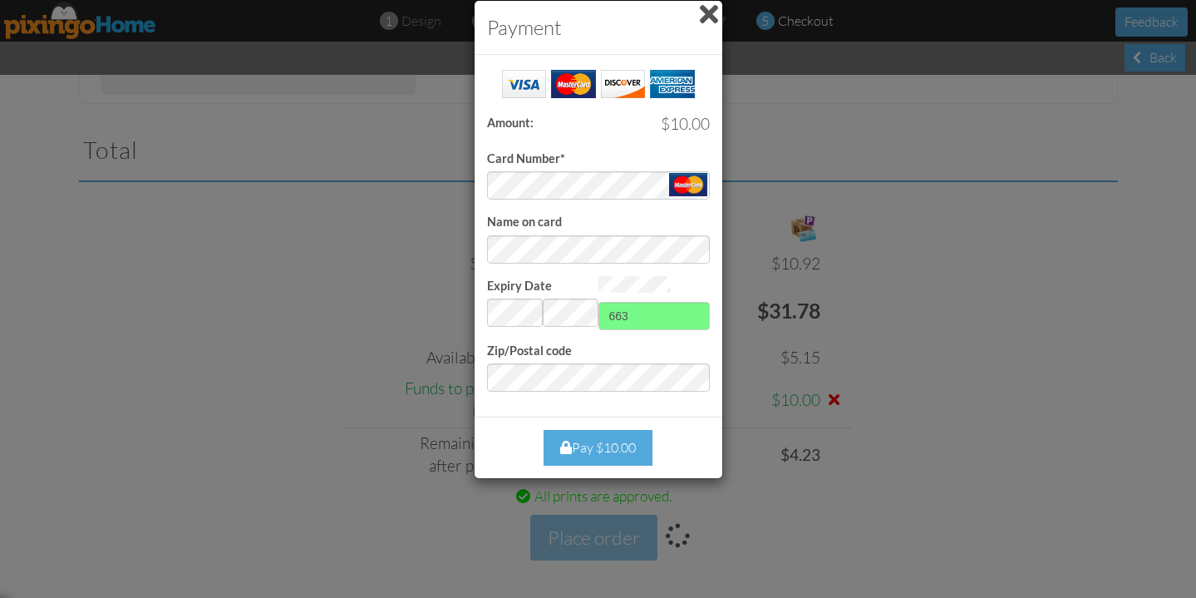
click at [647, 52] on div "Payment" at bounding box center [599, 28] width 248 height 54
click at [603, 441] on div "Pay $10.00" at bounding box center [598, 448] width 109 height 36
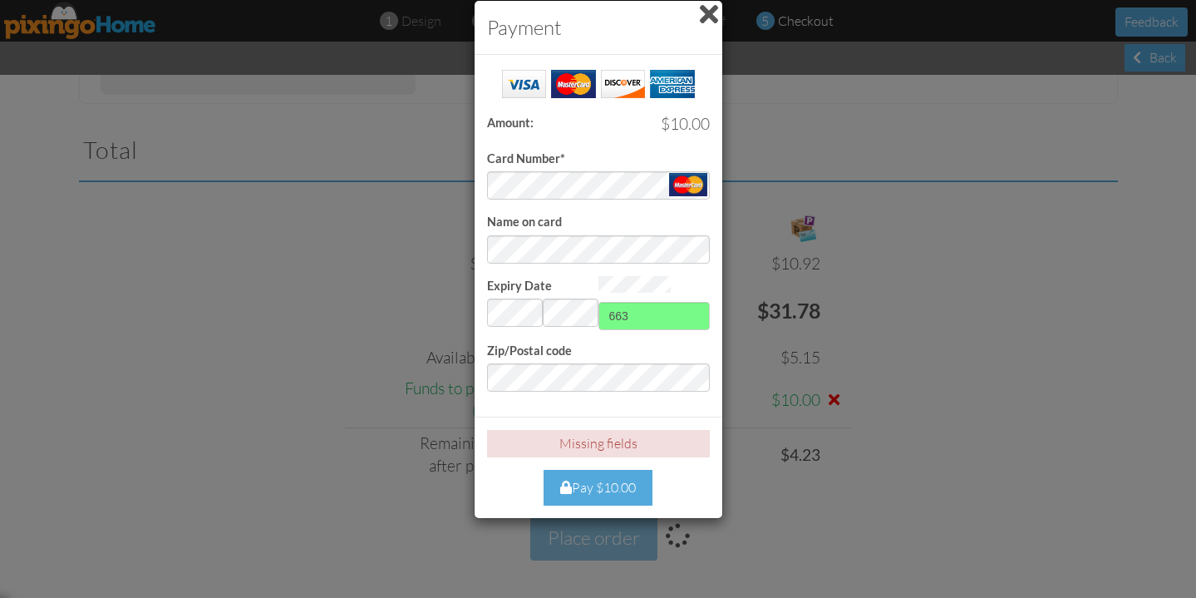
click at [599, 492] on div "Pay $10.00" at bounding box center [598, 488] width 109 height 36
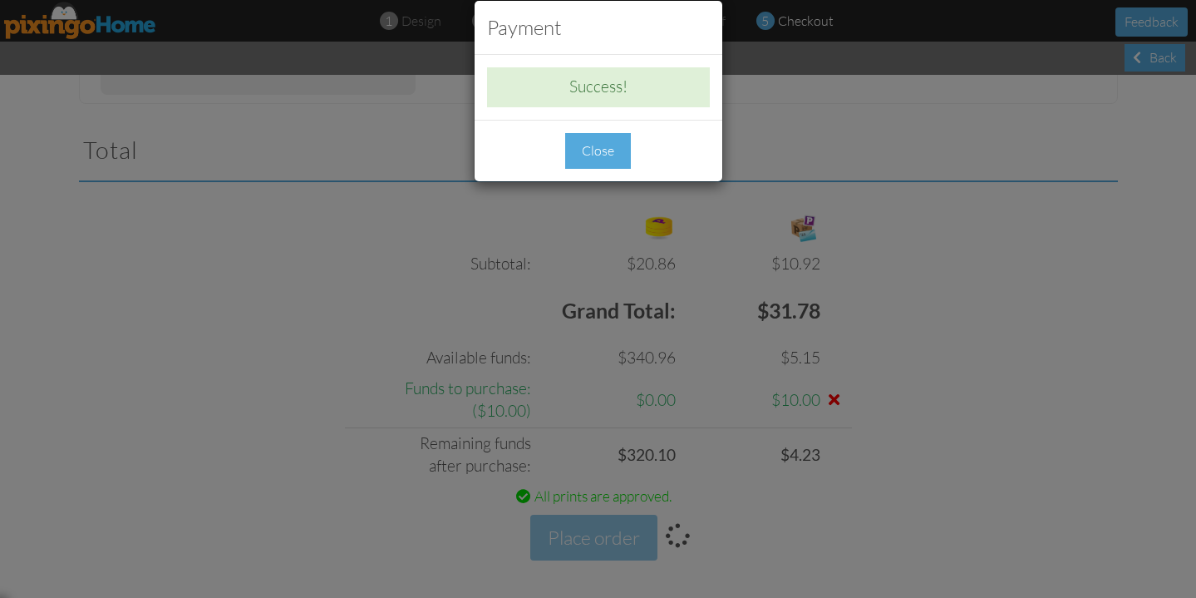
click at [608, 147] on div "Close" at bounding box center [598, 151] width 66 height 36
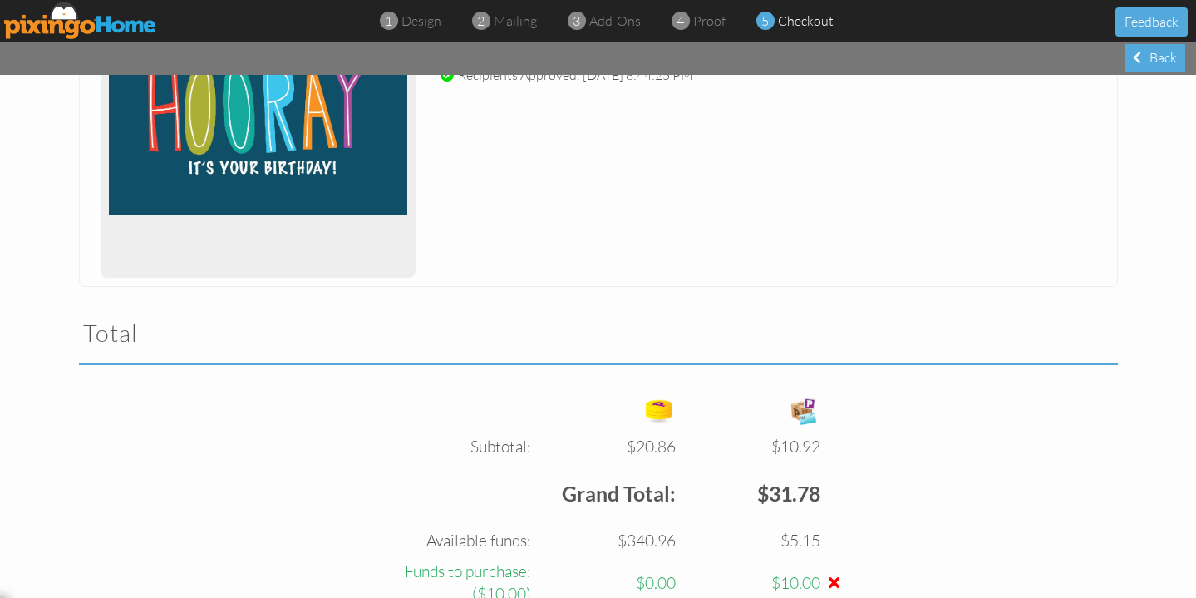
scroll to position [284, 0]
